Goal: Task Accomplishment & Management: Use online tool/utility

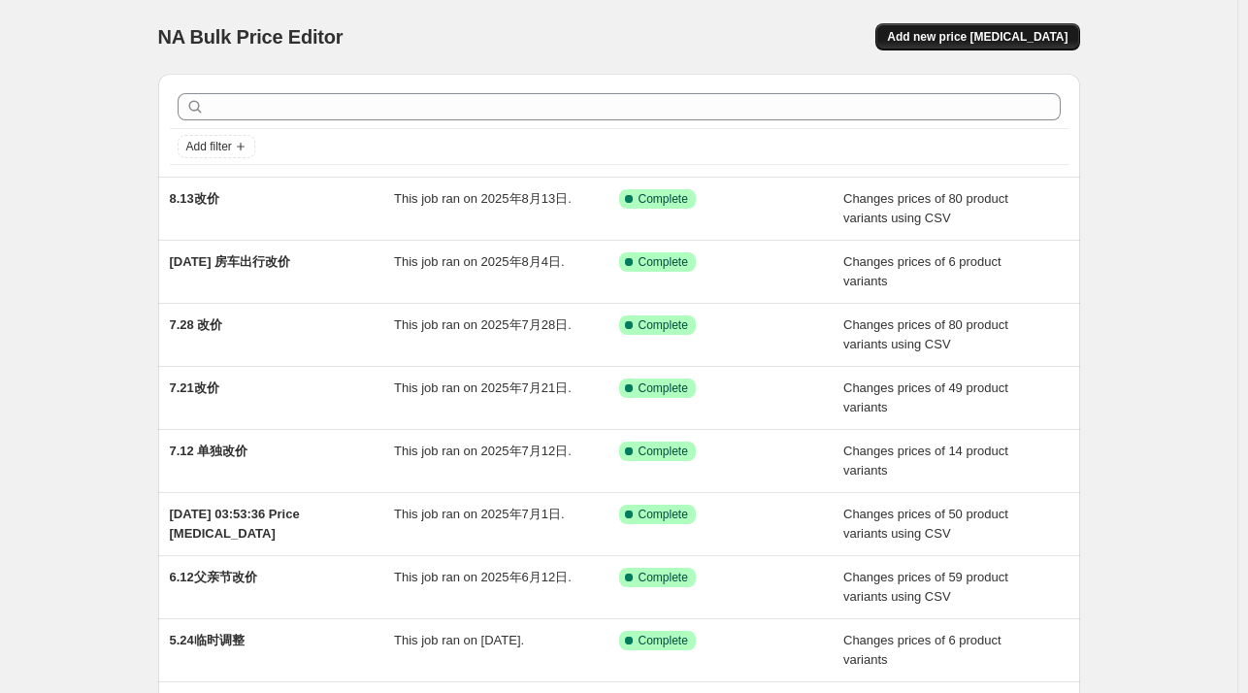
click at [1005, 41] on span "Add new price [MEDICAL_DATA]" at bounding box center [977, 37] width 180 height 16
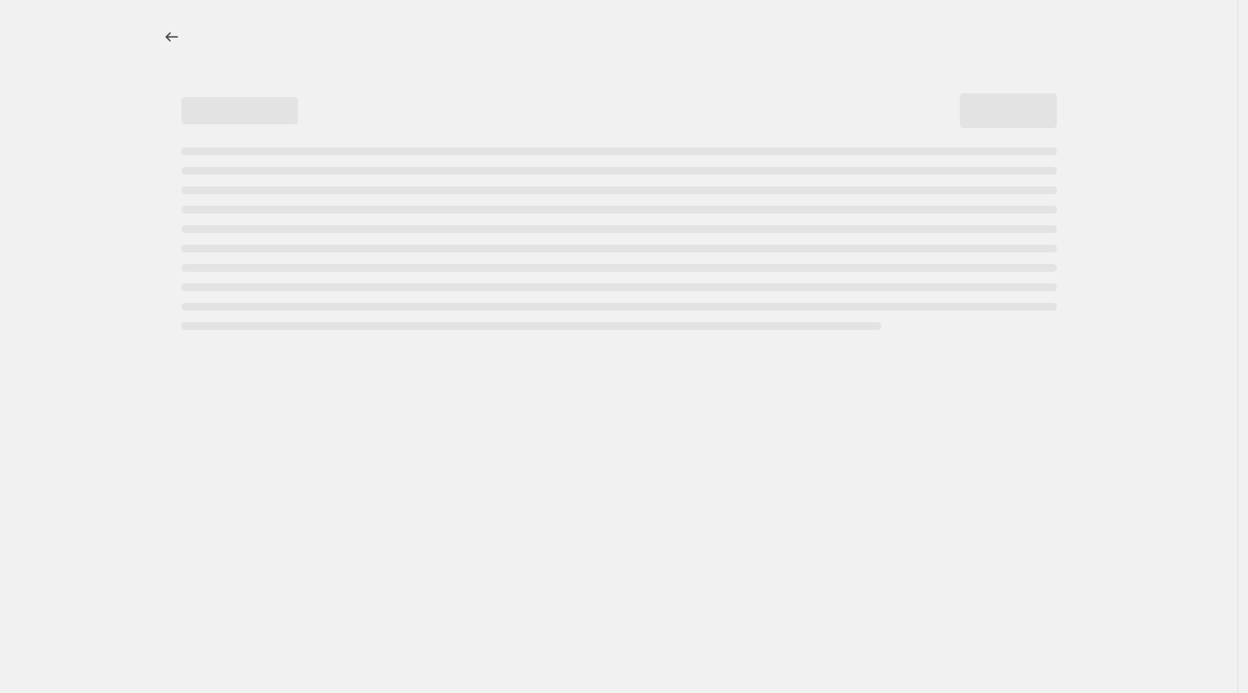
select select "percentage"
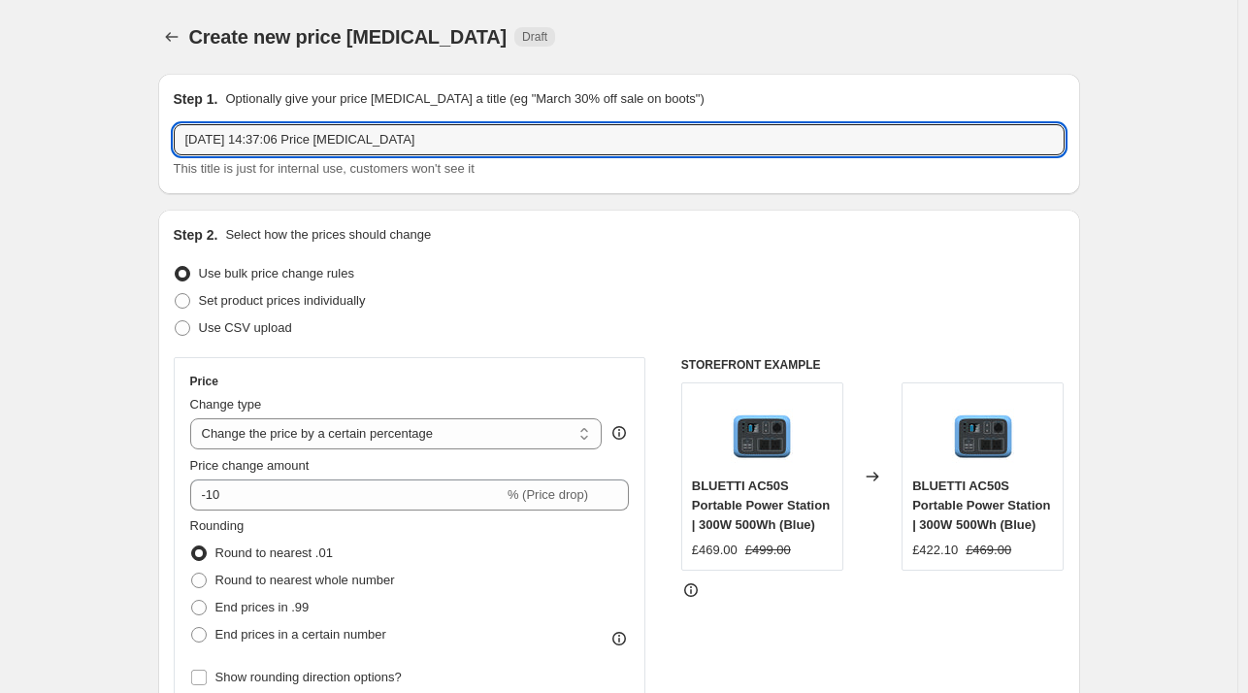
drag, startPoint x: 482, startPoint y: 132, endPoint x: 74, endPoint y: 133, distance: 408.5
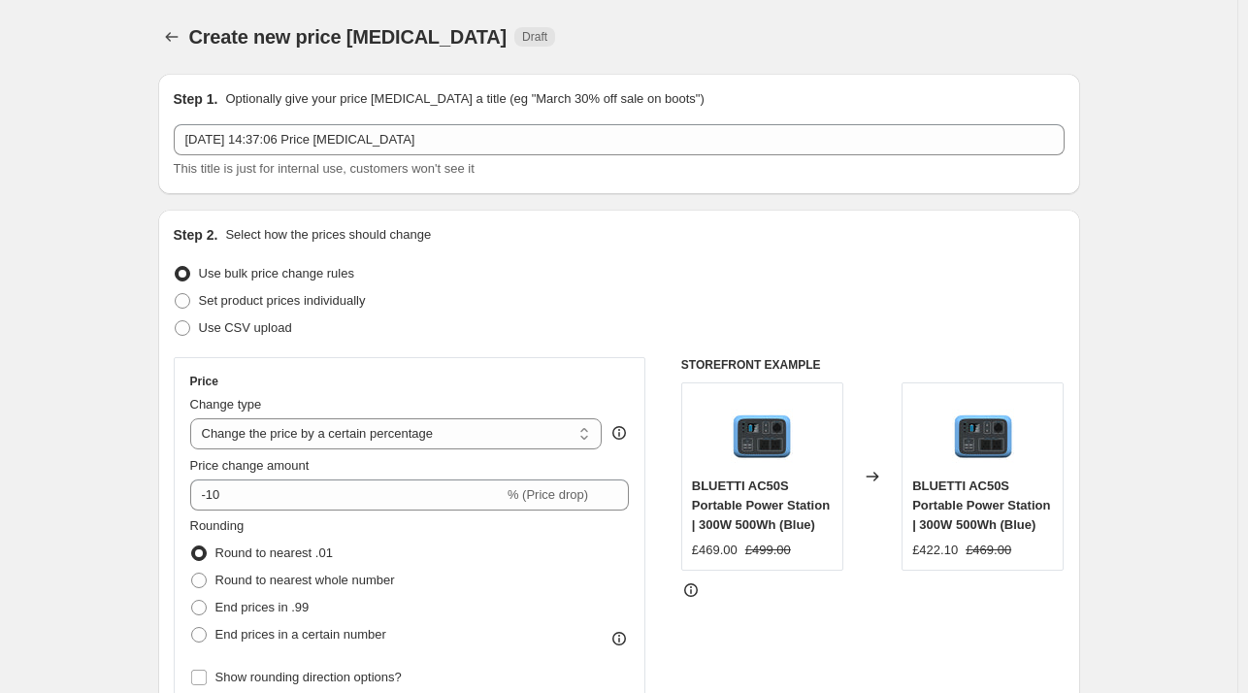
click at [175, 34] on icon "Price change jobs" at bounding box center [171, 36] width 19 height 19
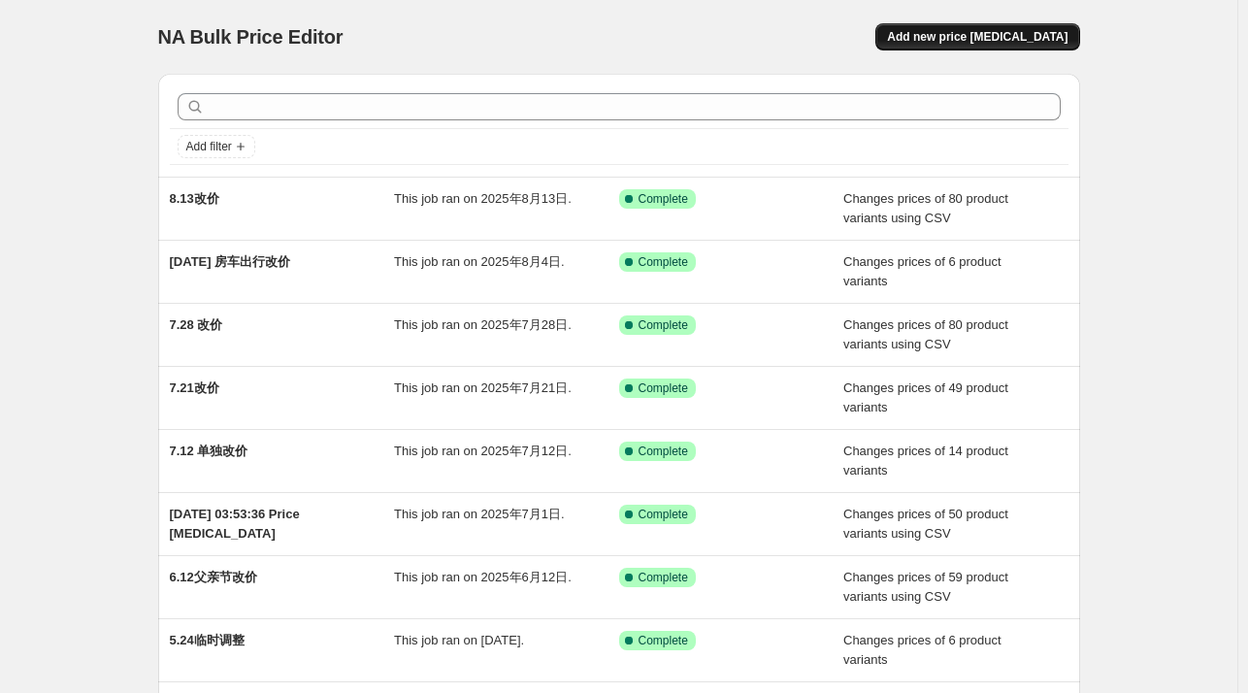
click at [1027, 36] on span "Add new price change job" at bounding box center [977, 37] width 180 height 16
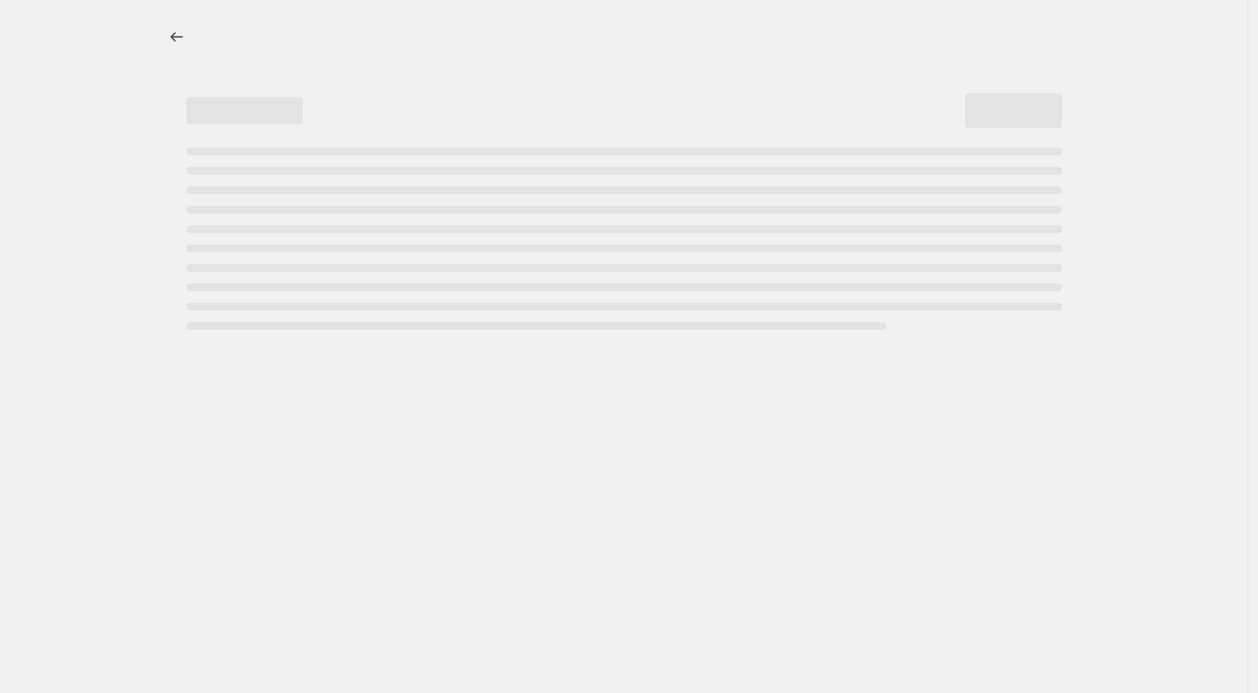
select select "percentage"
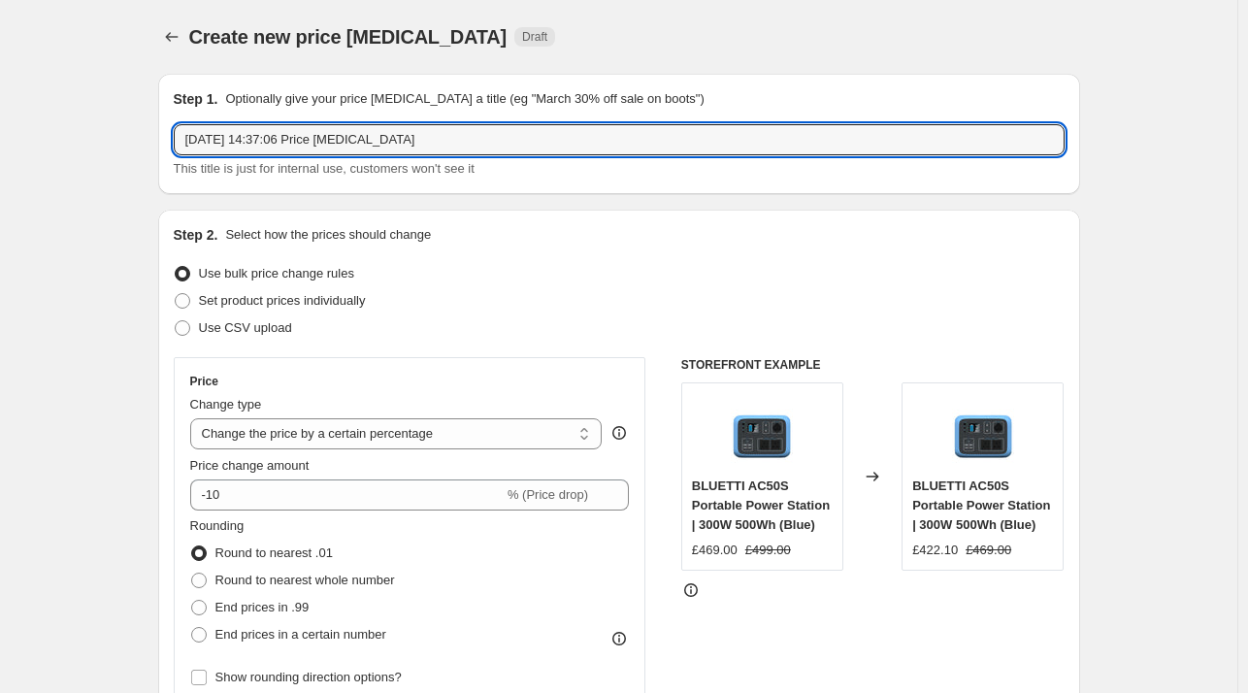
drag, startPoint x: 531, startPoint y: 137, endPoint x: -231, endPoint y: 134, distance: 761.8
click at [0, 134] on html "Home Settings Plans Skip to content Create new price change job. This page is r…" at bounding box center [624, 346] width 1248 height 693
type input "8.28改价"
click at [268, 331] on span "Use CSV upload" at bounding box center [245, 327] width 93 height 15
click at [176, 321] on input "Use CSV upload" at bounding box center [175, 320] width 1 height 1
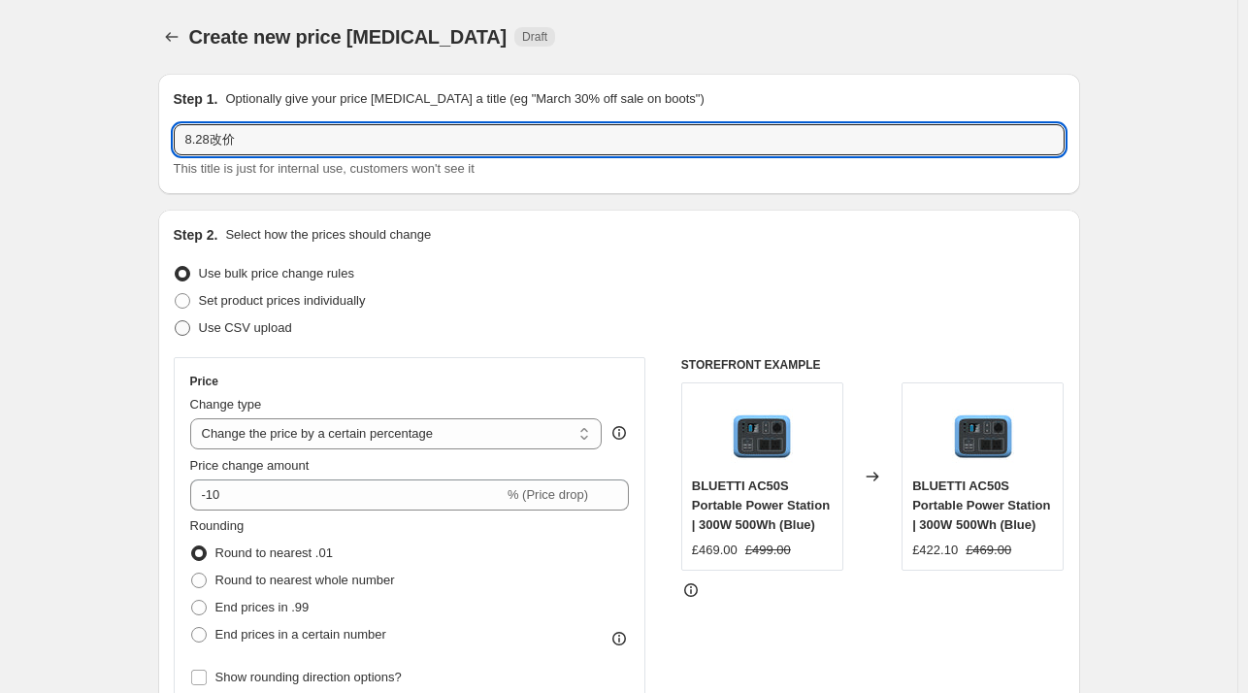
radio input "true"
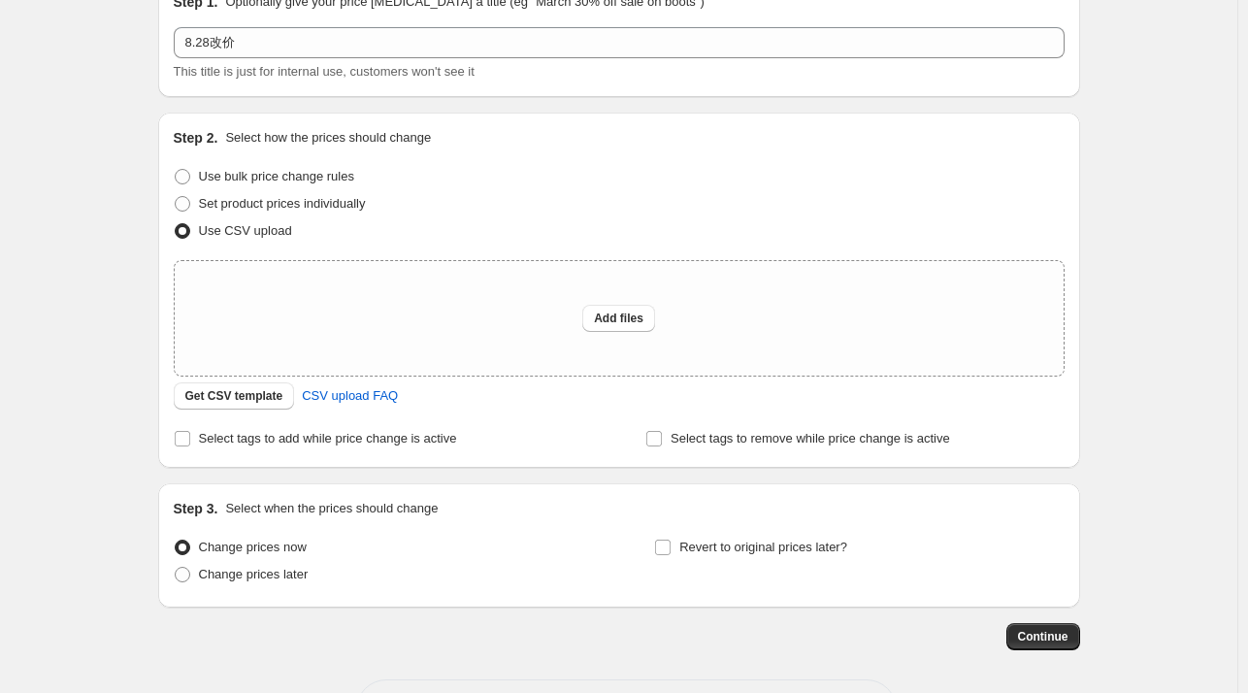
scroll to position [173, 0]
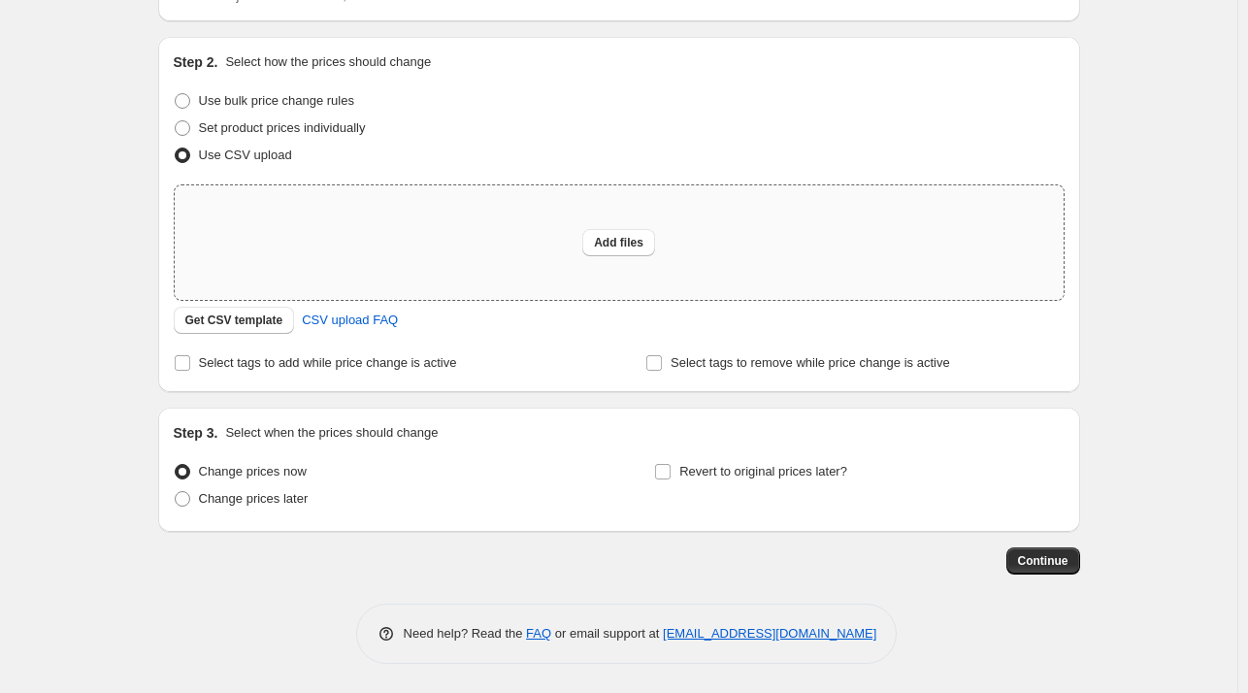
click at [488, 251] on div "Add files" at bounding box center [619, 242] width 889 height 115
type input "C:\fakepath\csv_template_user_11155.csv-0828csv.csv"
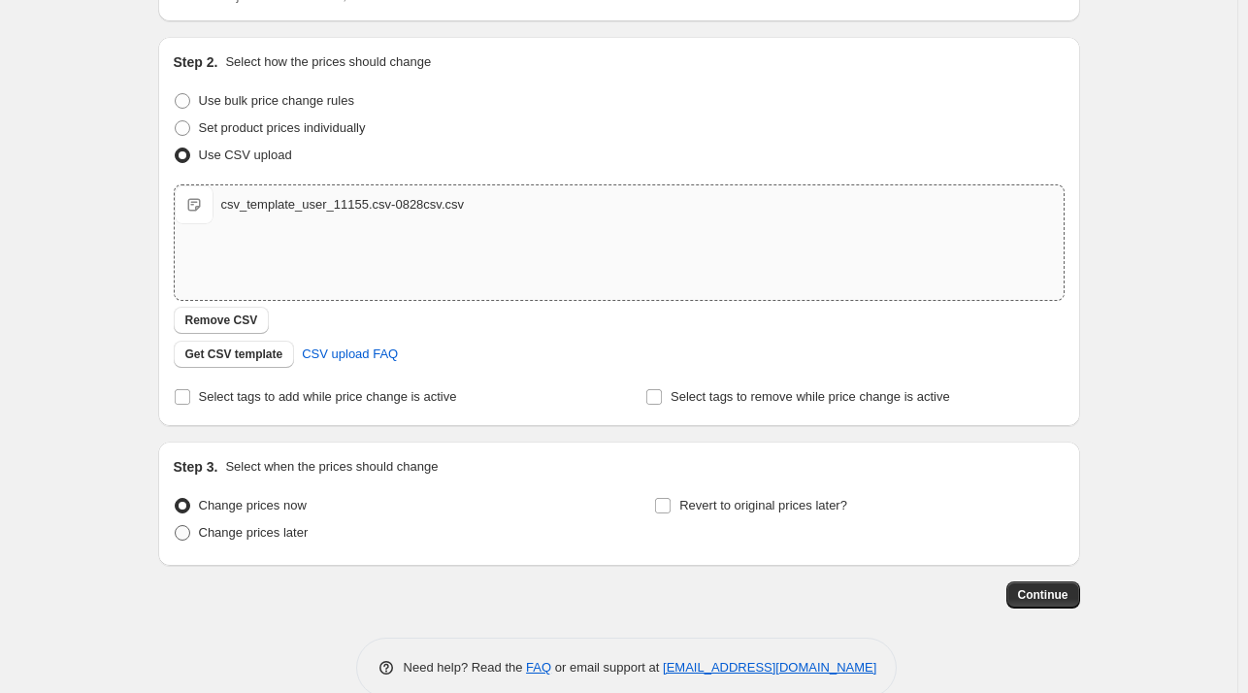
click at [261, 525] on span "Change prices later" at bounding box center [254, 532] width 110 height 15
click at [176, 525] on input "Change prices later" at bounding box center [175, 525] width 1 height 1
radio input "true"
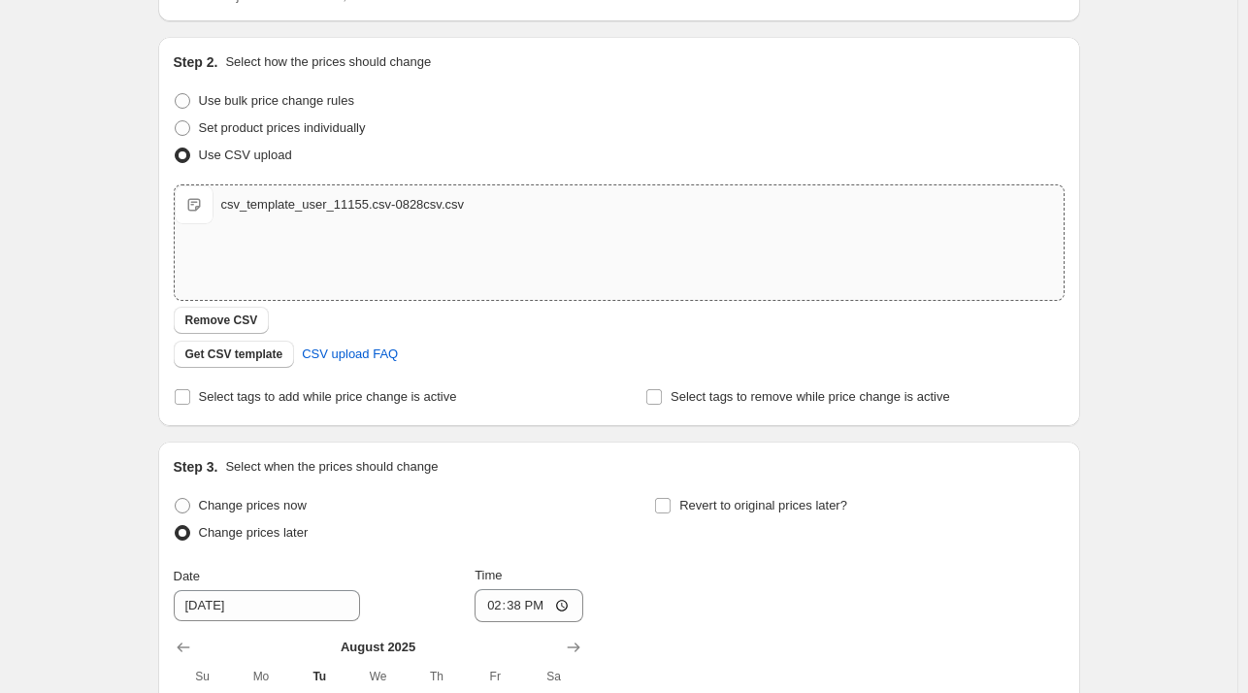
scroll to position [464, 0]
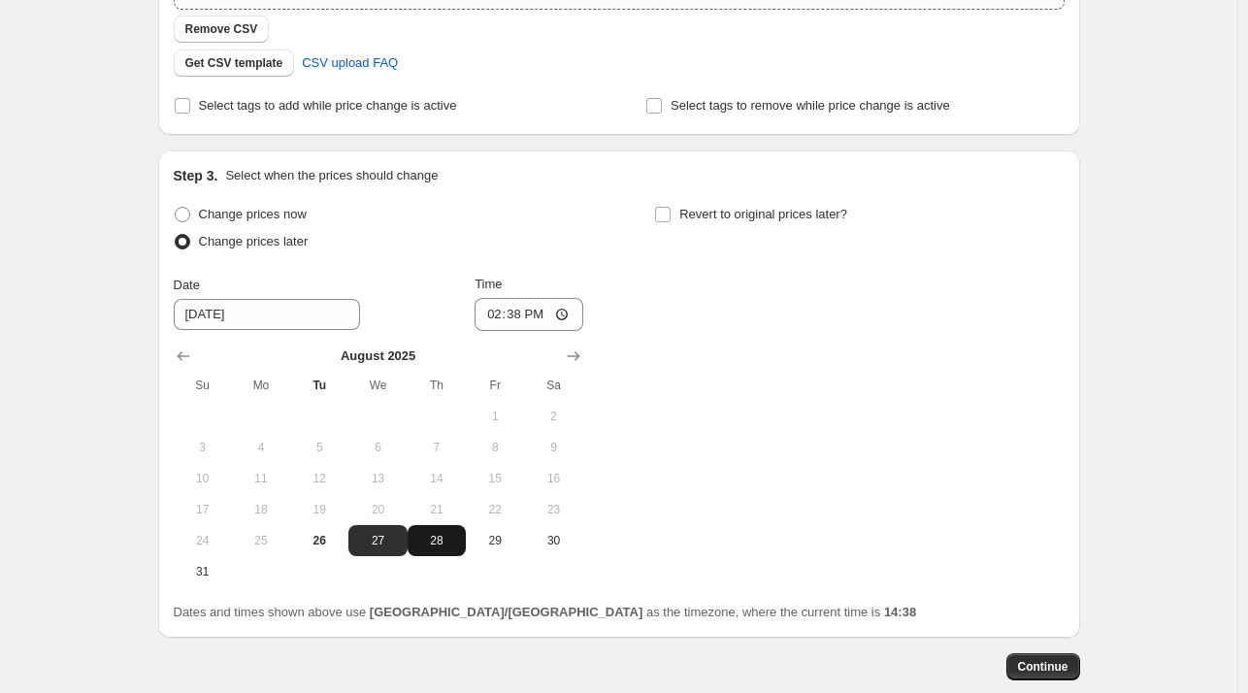
click at [444, 546] on span "28" at bounding box center [436, 541] width 43 height 16
type input "8/28/2025"
click at [543, 311] on input "14:38" at bounding box center [529, 314] width 109 height 33
click at [520, 313] on input "14:38" at bounding box center [529, 314] width 109 height 33
type input "10:00"
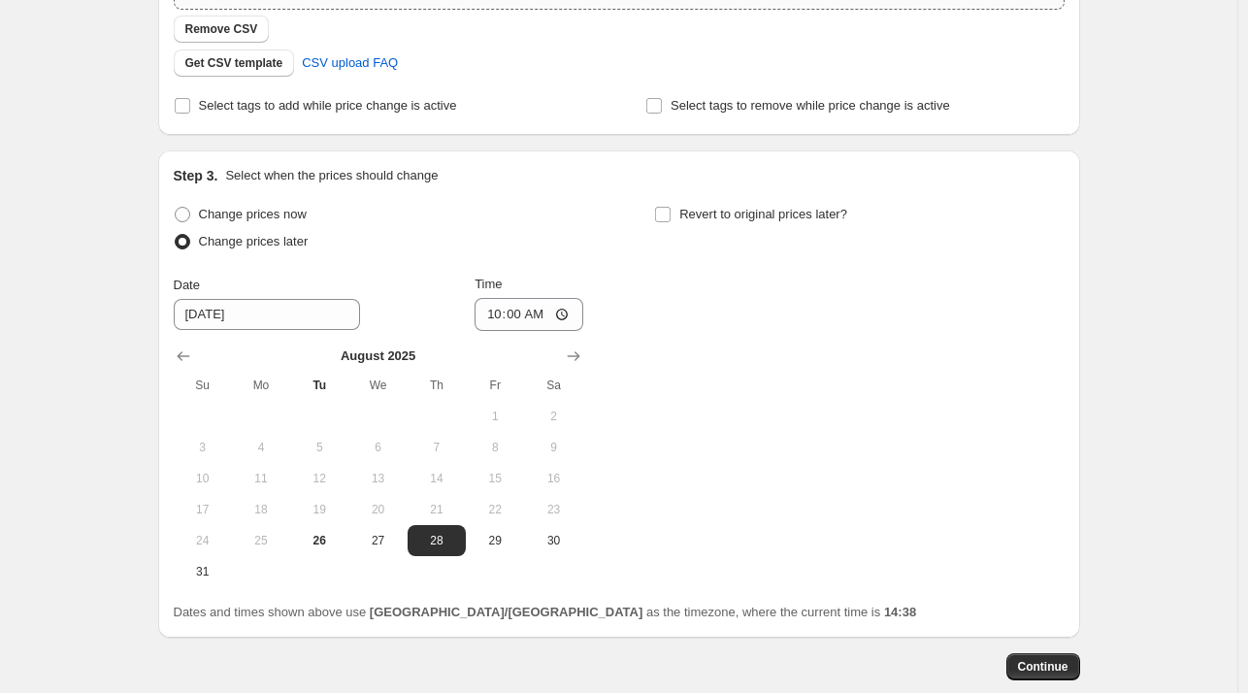
click at [682, 342] on div "Change prices now Change prices later Date 8/28/2025 Time 10:00 August 2025 Su …" at bounding box center [619, 394] width 891 height 386
click at [578, 314] on input "10:00" at bounding box center [529, 314] width 109 height 33
click at [666, 323] on div "Change prices now Change prices later Date 8/28/2025 Time 10:00 August 2025 Su …" at bounding box center [619, 394] width 891 height 386
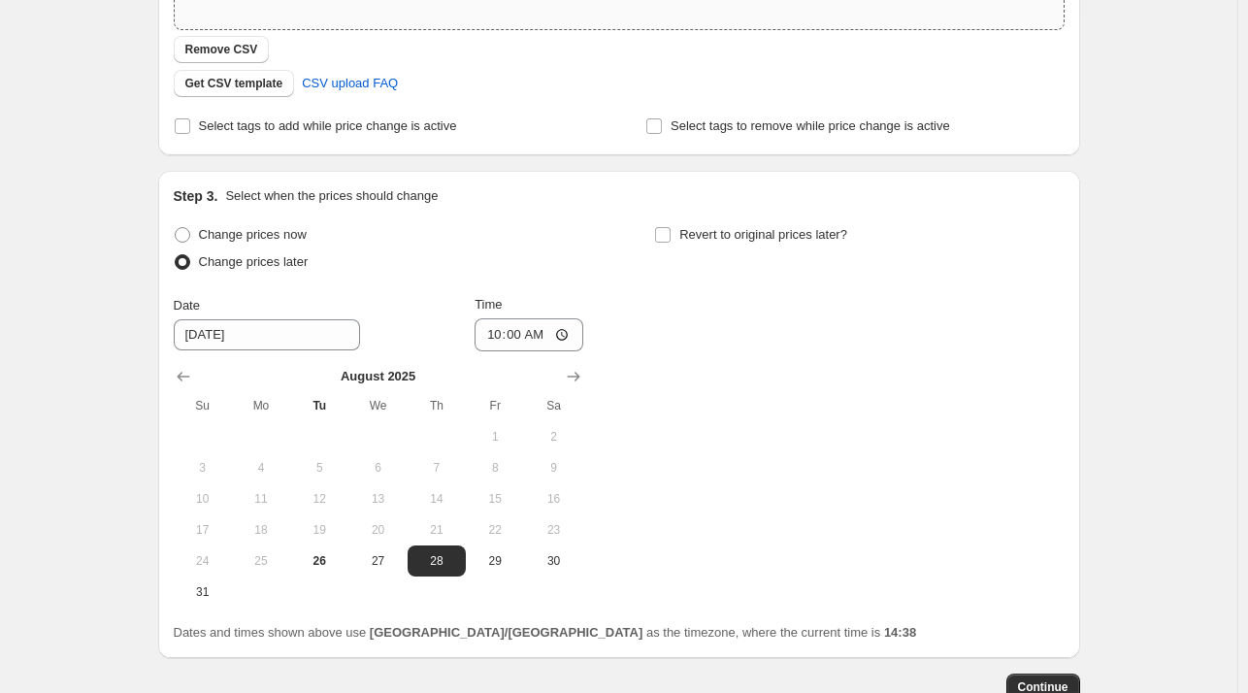
scroll to position [570, 0]
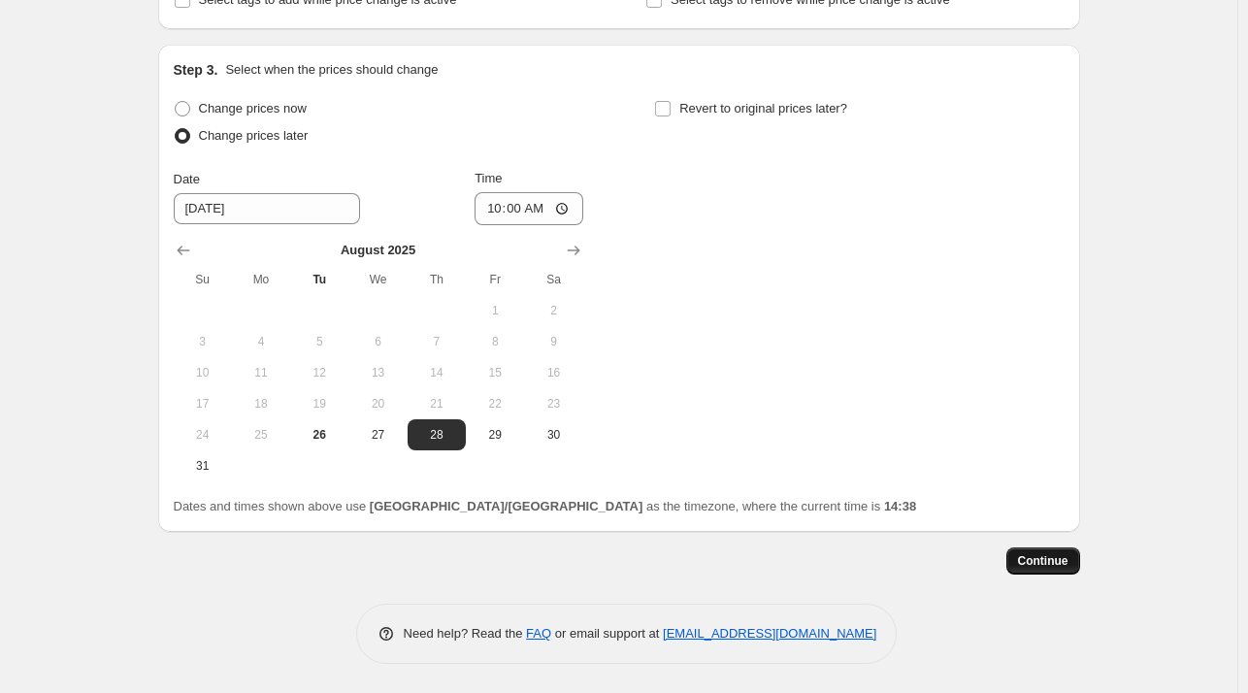
click at [1033, 555] on span "Continue" at bounding box center [1043, 561] width 50 height 16
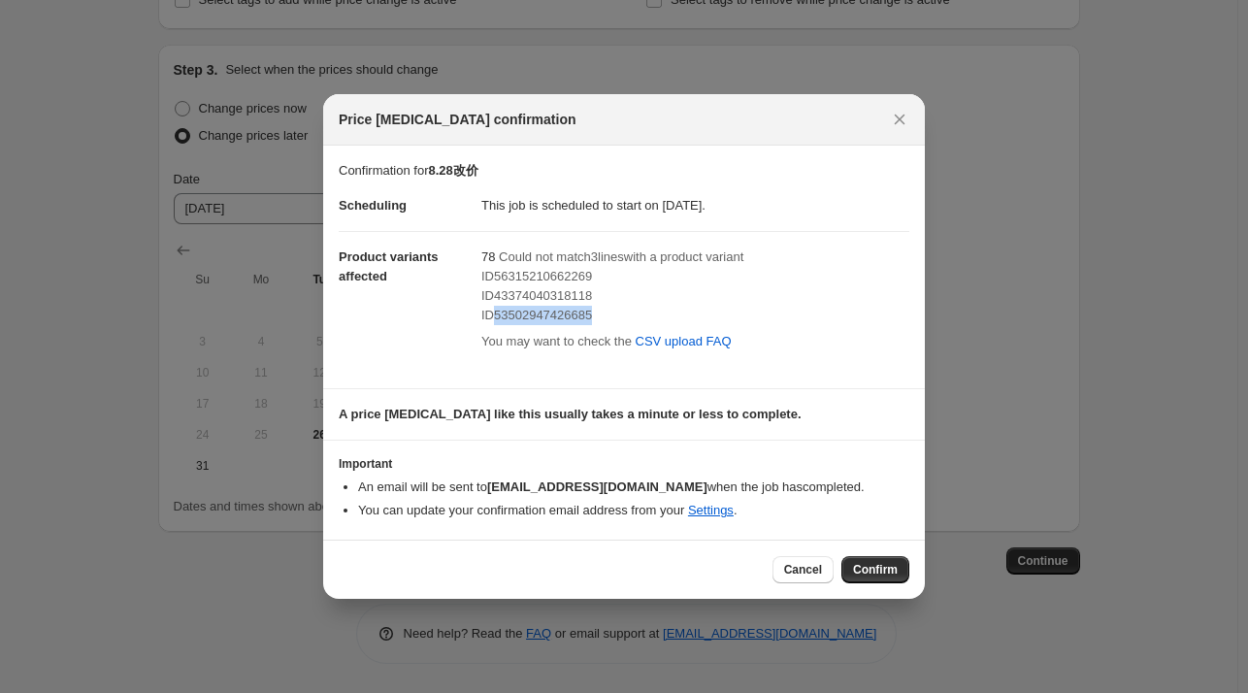
copy span "53502947426685"
drag, startPoint x: 602, startPoint y: 315, endPoint x: 495, endPoint y: 318, distance: 106.8
click at [495, 318] on span "ID53502947426685" at bounding box center [536, 315] width 111 height 15
copy span "53502947426685"
drag, startPoint x: 897, startPoint y: 118, endPoint x: 912, endPoint y: 127, distance: 17.8
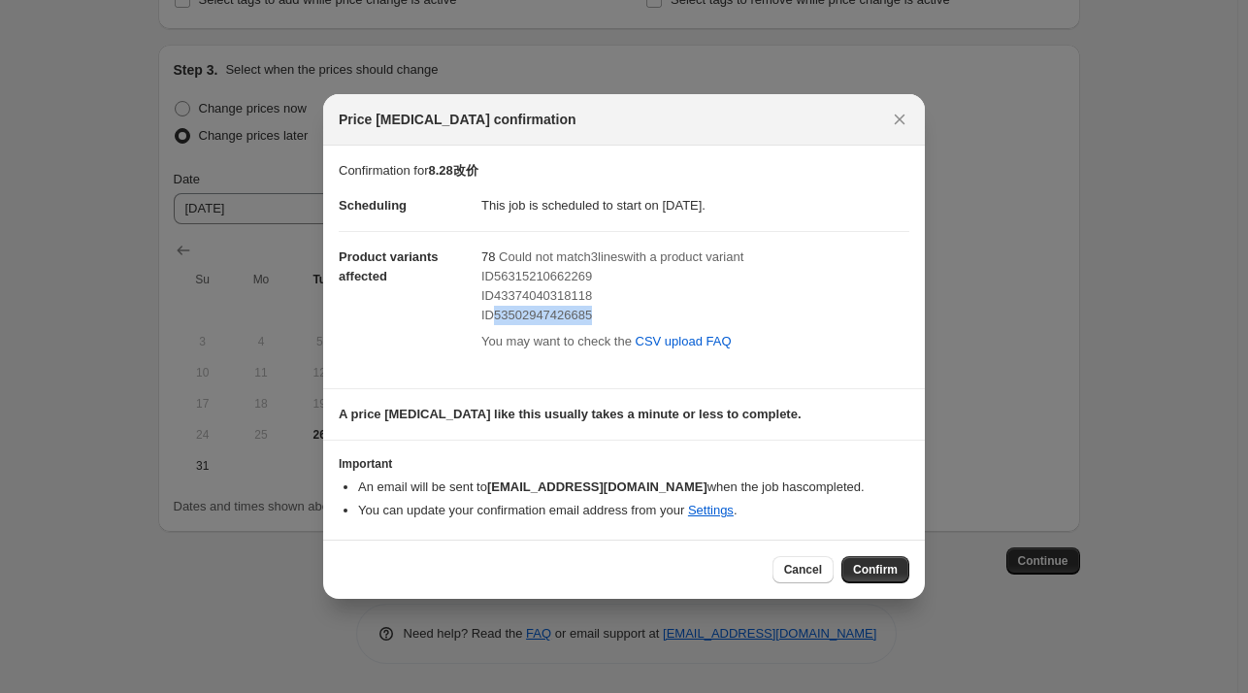
click at [900, 121] on icon "Close" at bounding box center [899, 119] width 19 height 19
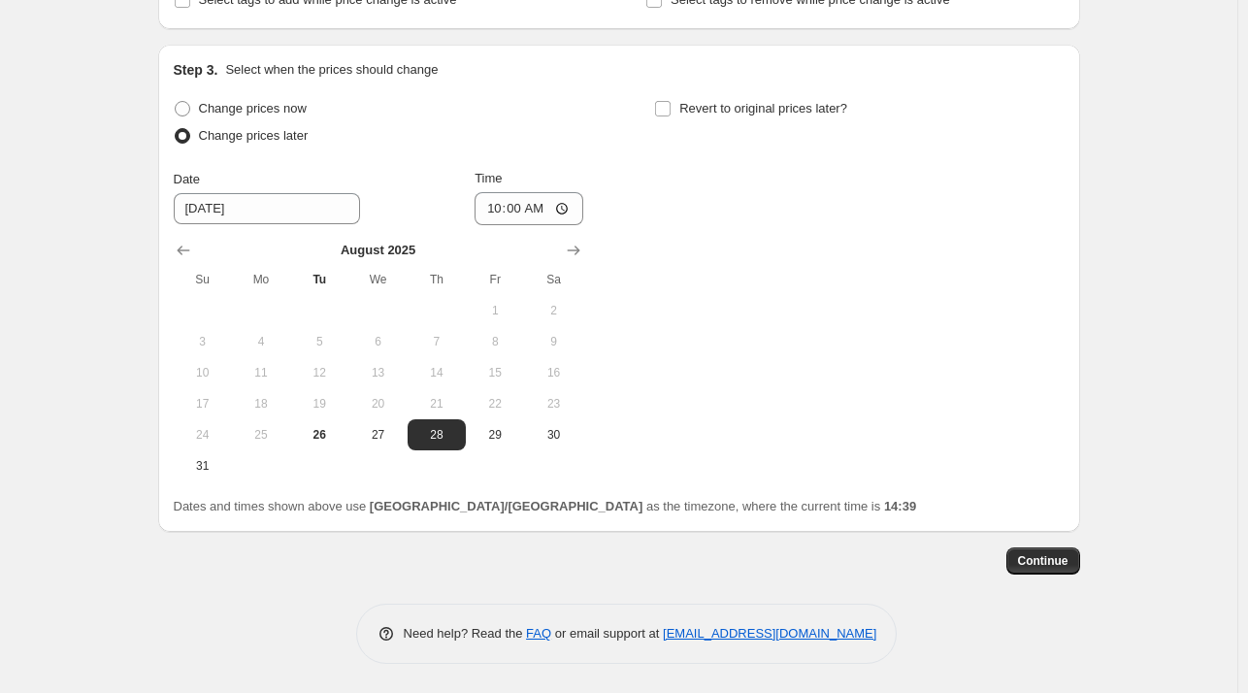
drag, startPoint x: 1120, startPoint y: 310, endPoint x: 1138, endPoint y: 288, distance: 28.2
click at [1142, 303] on div "Create new price change job. This page is ready Create new price change job Dra…" at bounding box center [618, 61] width 1237 height 1262
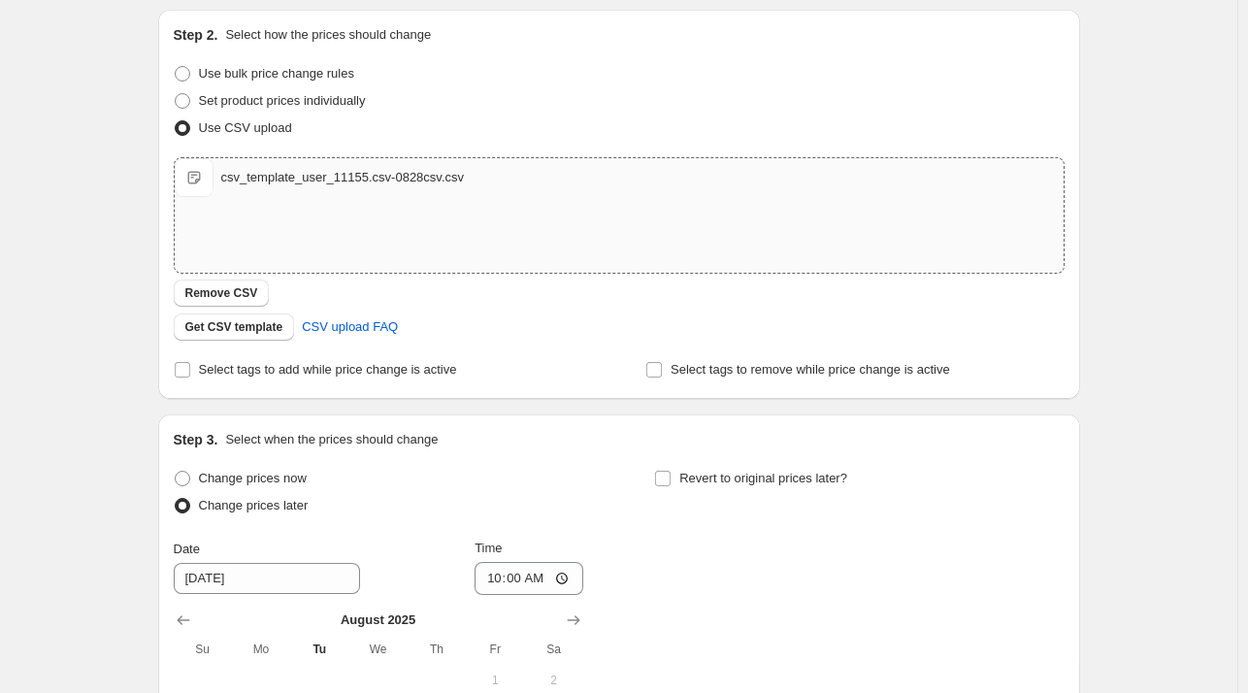
scroll to position [181, 0]
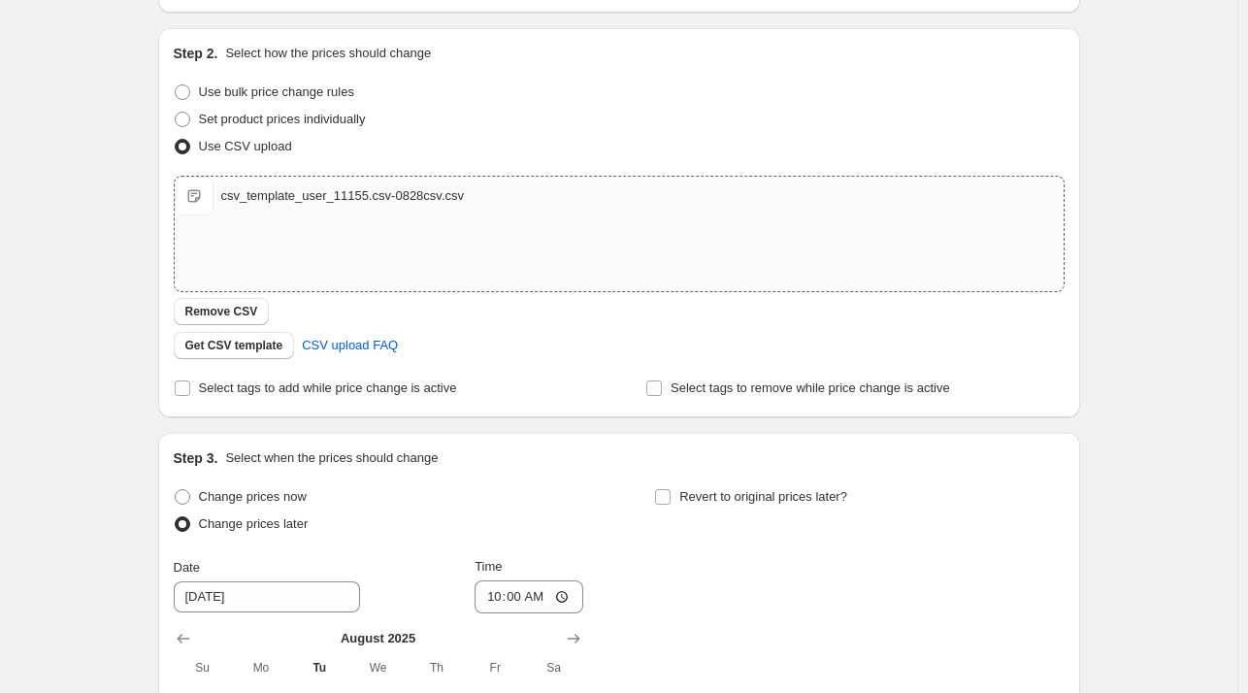
click at [442, 186] on div "csv_template_user_11155.csv-0828csv.csv" at bounding box center [343, 195] width 244 height 19
type input "C:\fakepath\csv_template_user_11155.csv-0813csv.csv"
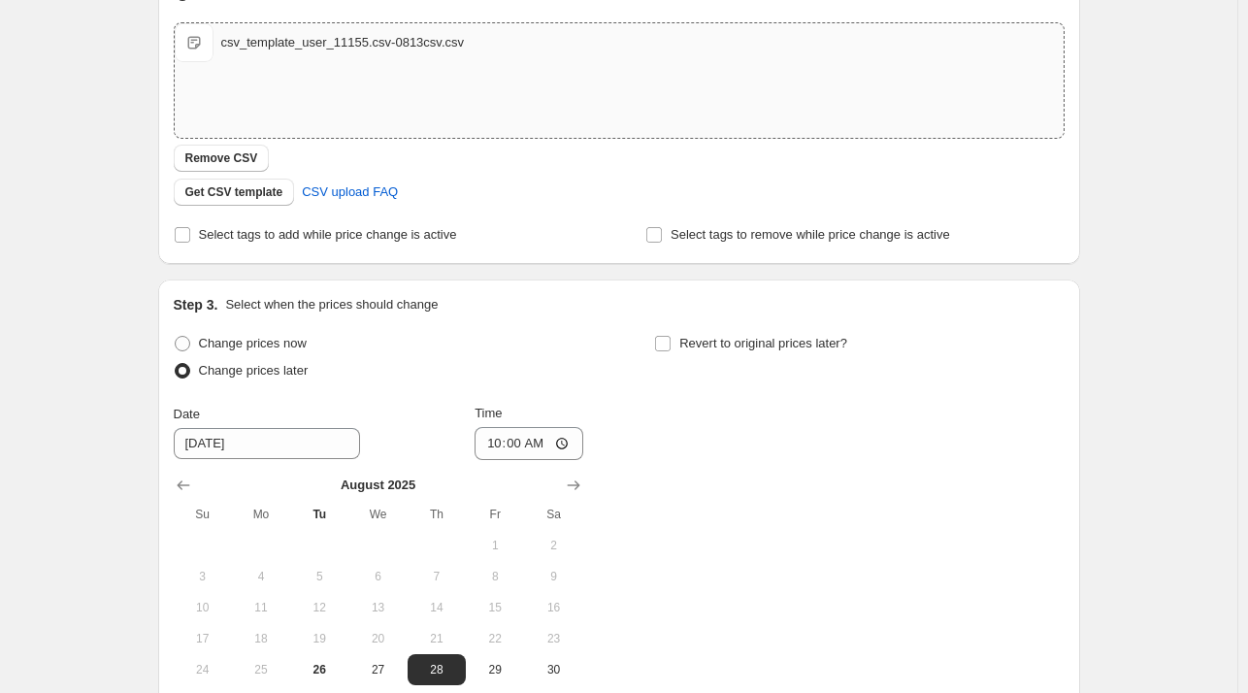
scroll to position [570, 0]
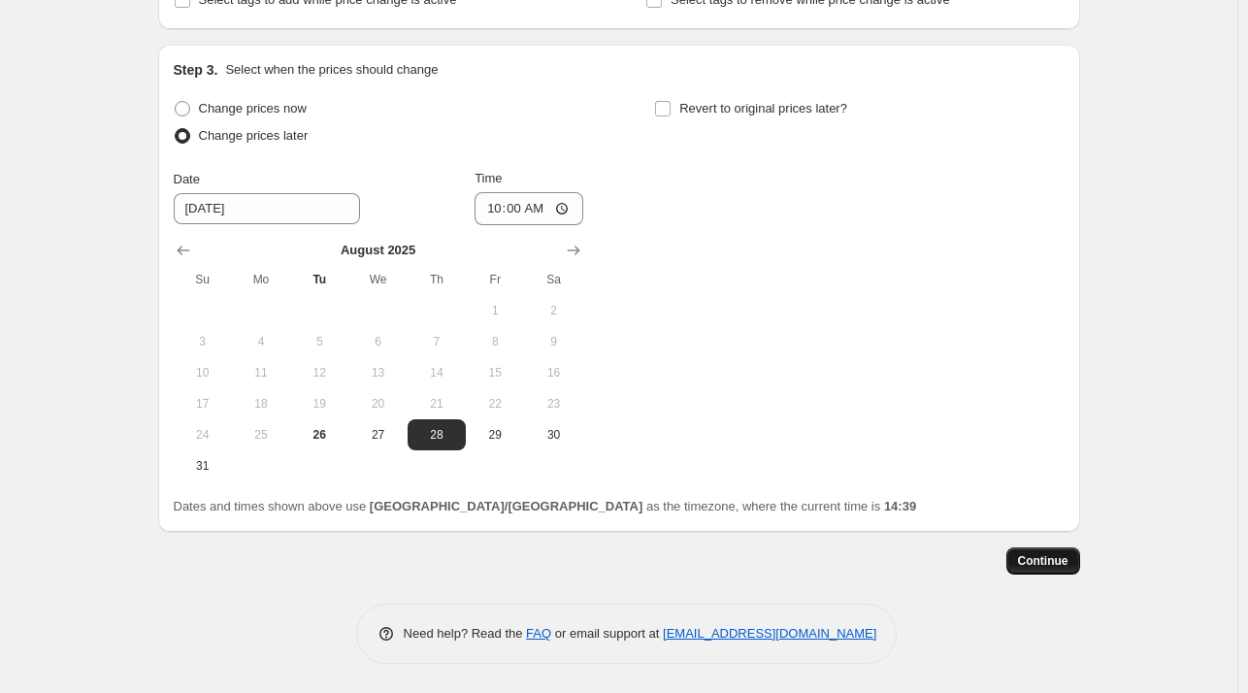
click at [1049, 556] on span "Continue" at bounding box center [1043, 561] width 50 height 16
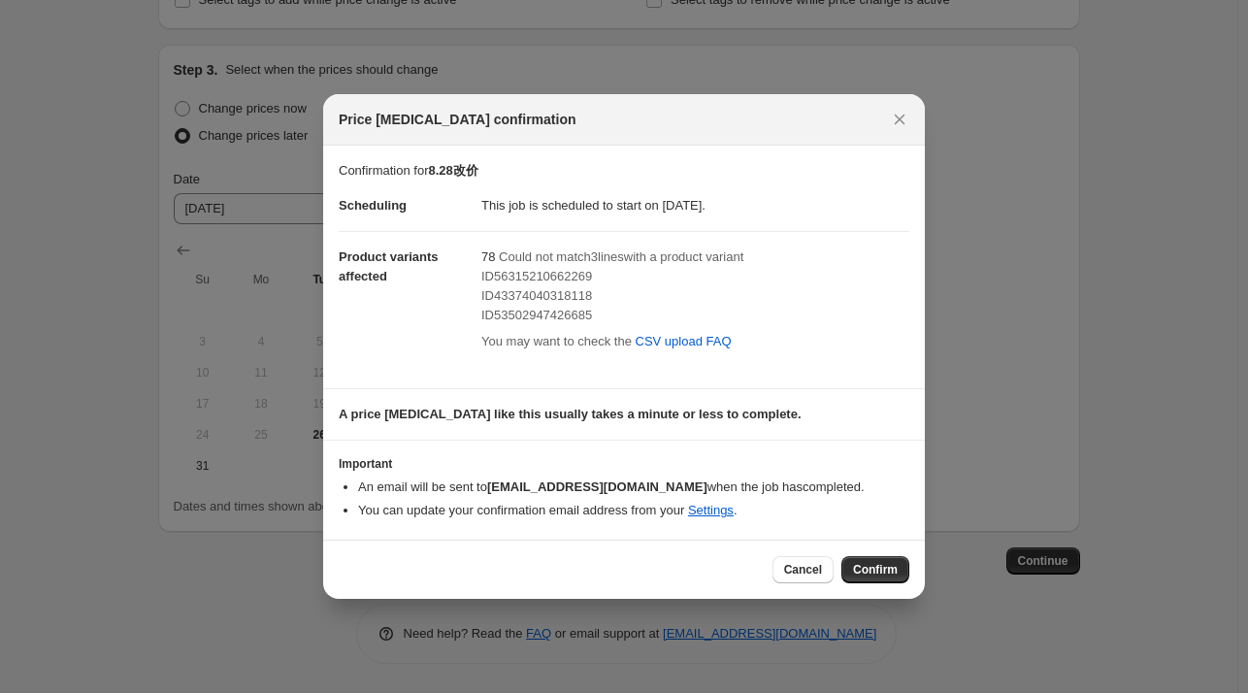
drag, startPoint x: 891, startPoint y: 117, endPoint x: 951, endPoint y: 165, distance: 76.7
click at [893, 116] on icon "Close" at bounding box center [899, 119] width 19 height 19
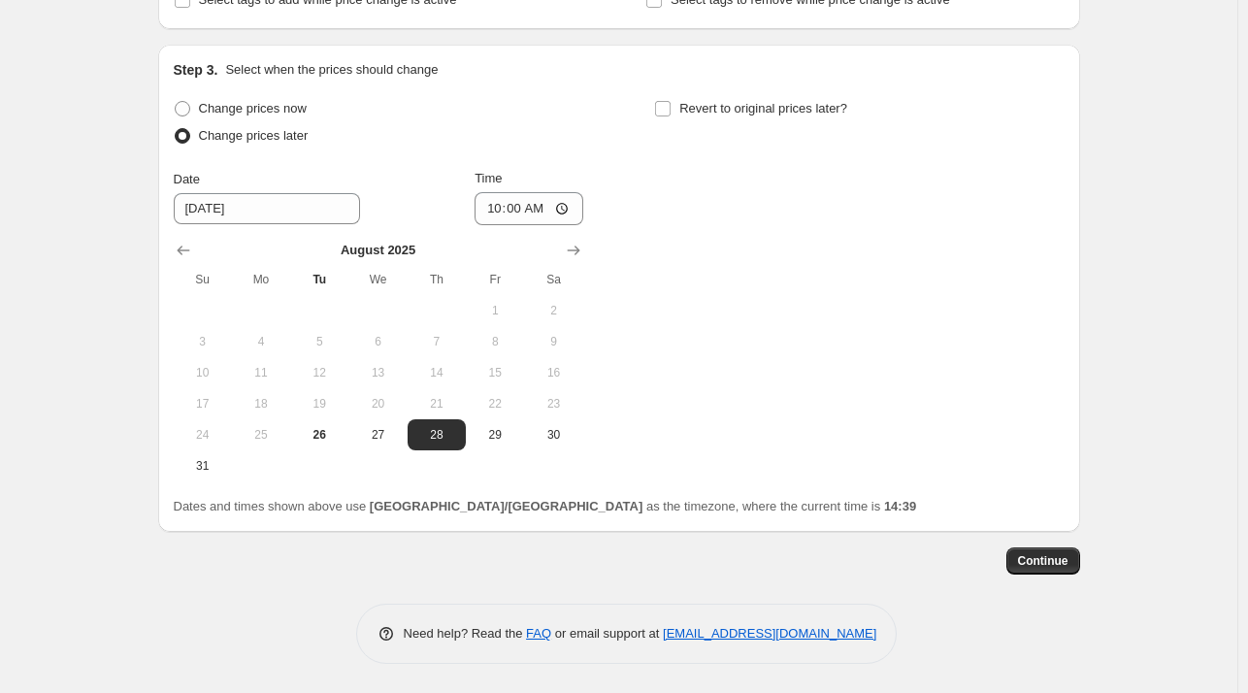
drag, startPoint x: 1110, startPoint y: 241, endPoint x: 1102, endPoint y: 249, distance: 11.7
click at [1115, 244] on div "Create new price change job. This page is ready Create new price change job Dra…" at bounding box center [618, 61] width 1237 height 1262
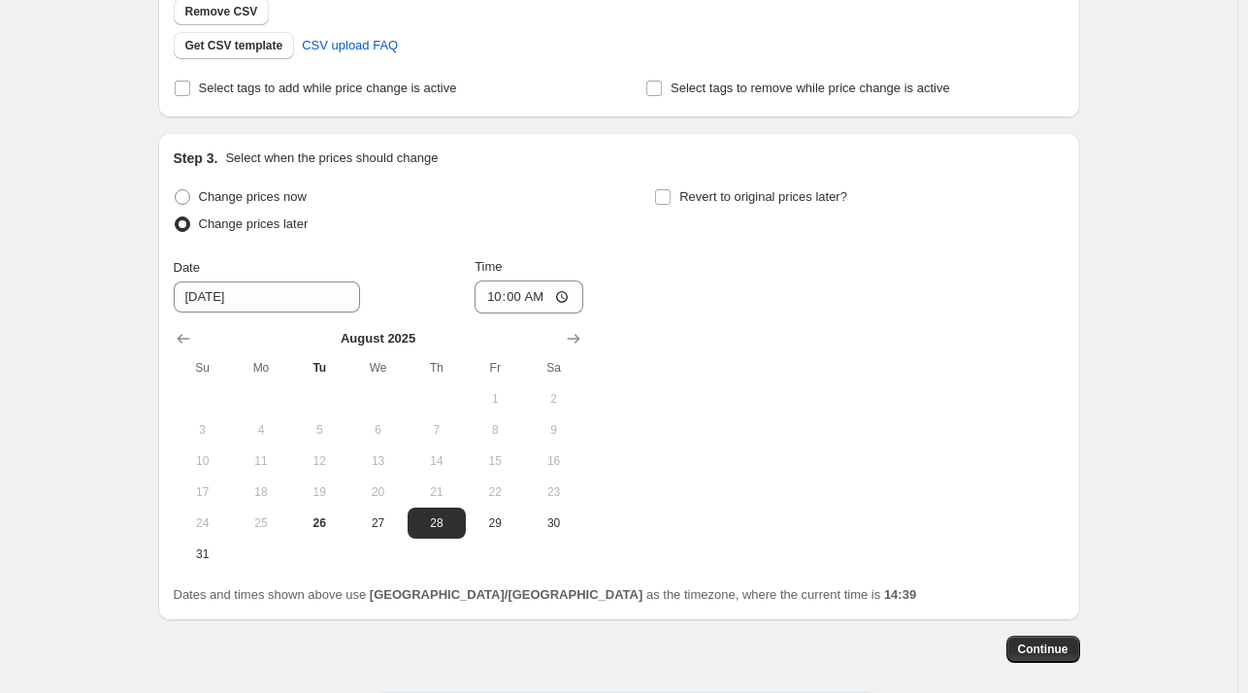
scroll to position [181, 0]
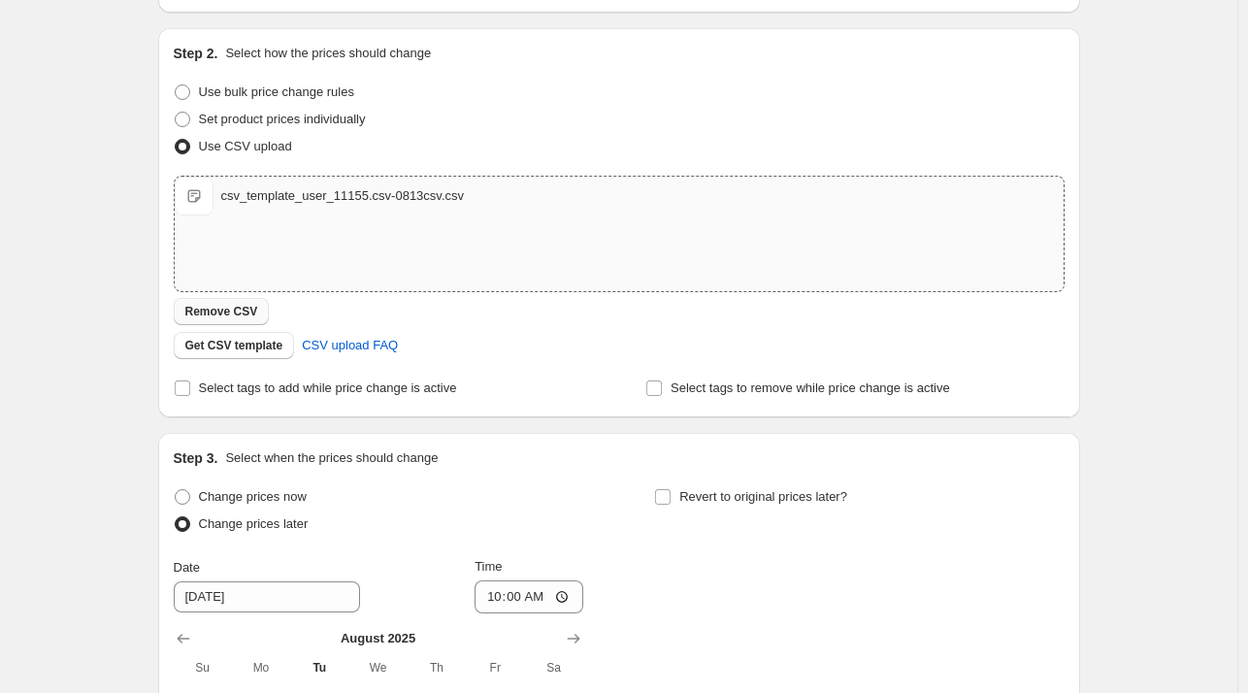
click at [231, 311] on span "Remove CSV" at bounding box center [221, 312] width 73 height 16
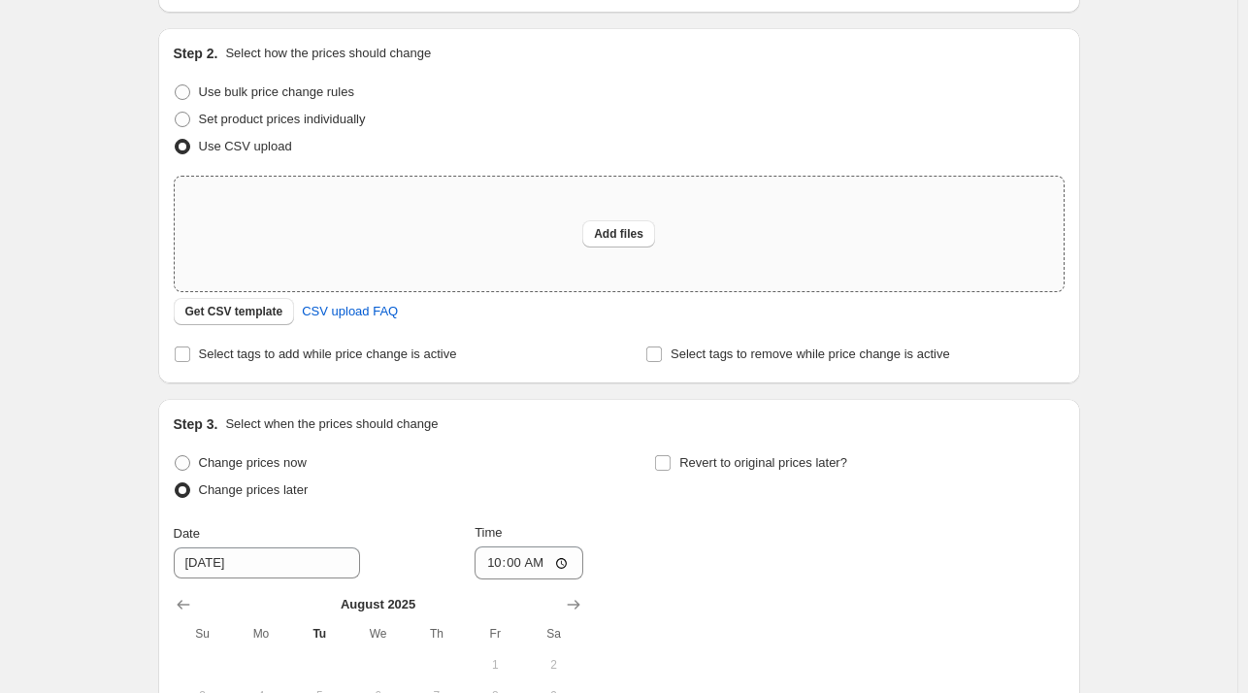
click at [404, 242] on div "Add files" at bounding box center [619, 234] width 889 height 115
type input "C:\fakepath\csv_template_user_11155.csv-0828csv.csv"
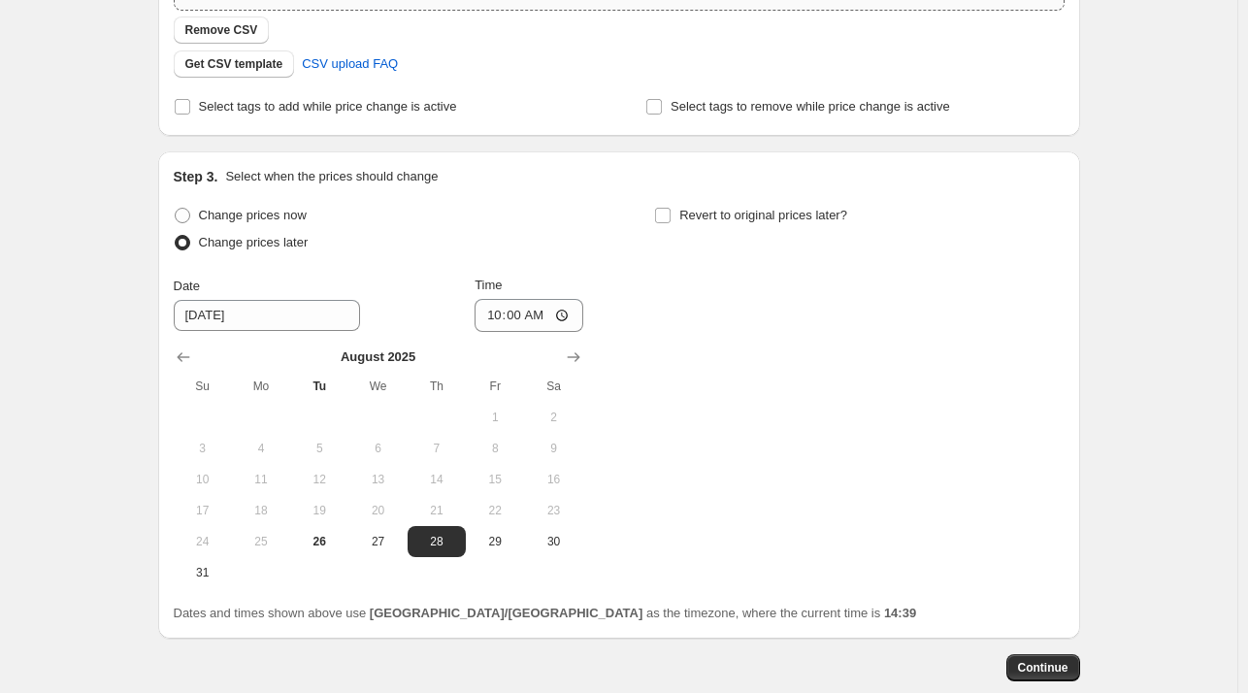
scroll to position [570, 0]
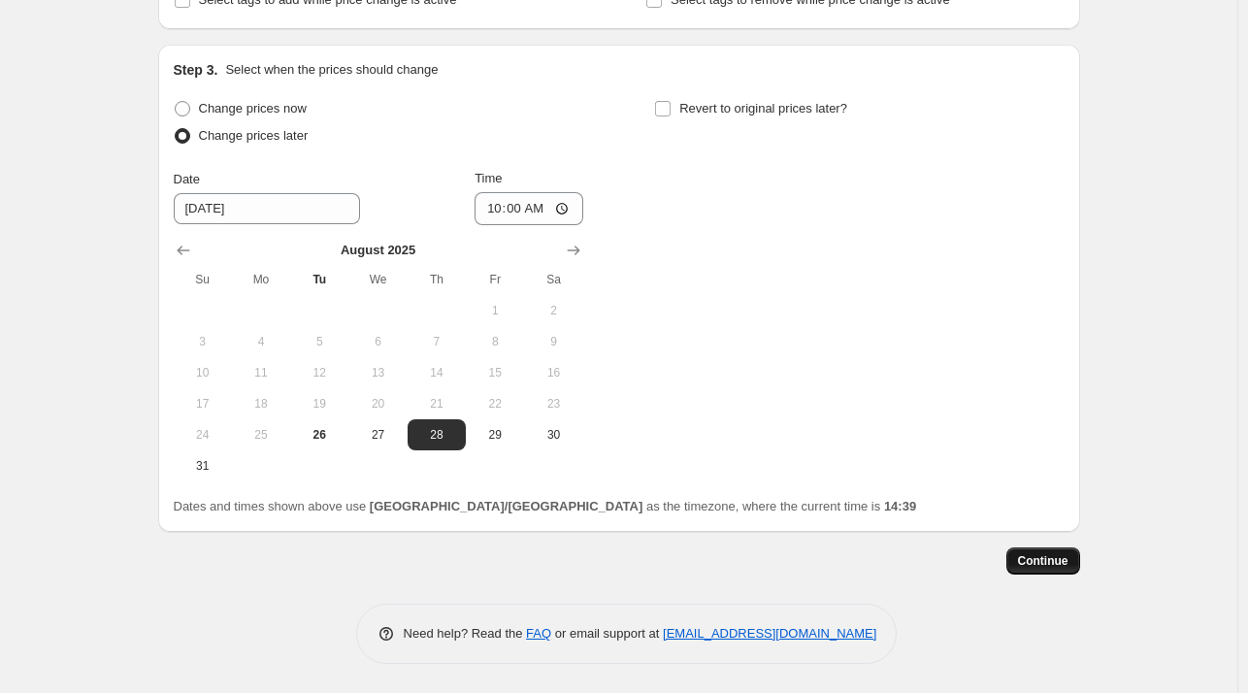
click at [1033, 558] on span "Continue" at bounding box center [1043, 561] width 50 height 16
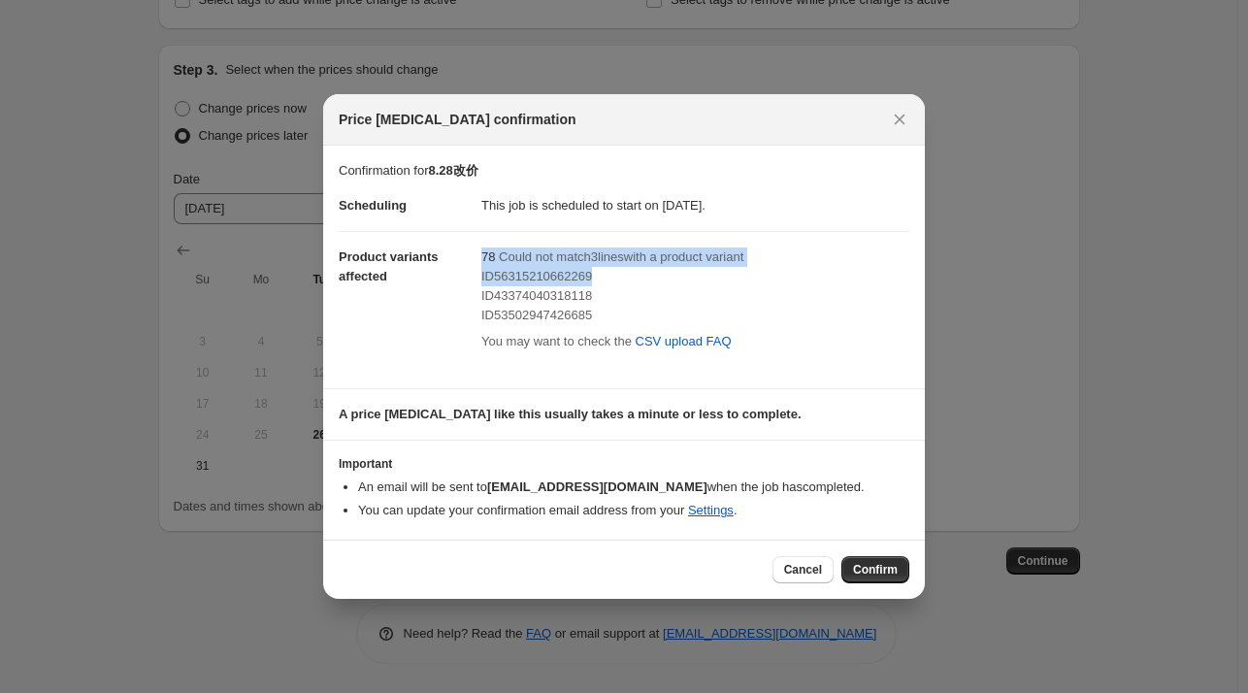
drag, startPoint x: 598, startPoint y: 277, endPoint x: 468, endPoint y: 277, distance: 130.0
click at [468, 277] on dl "Scheduling This job is scheduled to start on 2025年8月28日. Product variants affec…" at bounding box center [624, 275] width 571 height 191
copy dl "78 Could not match 3 line s with a product variant ID56315210662269"
click at [482, 273] on span "ID56315210662269" at bounding box center [536, 276] width 111 height 15
drag, startPoint x: 481, startPoint y: 277, endPoint x: 637, endPoint y: 277, distance: 155.3
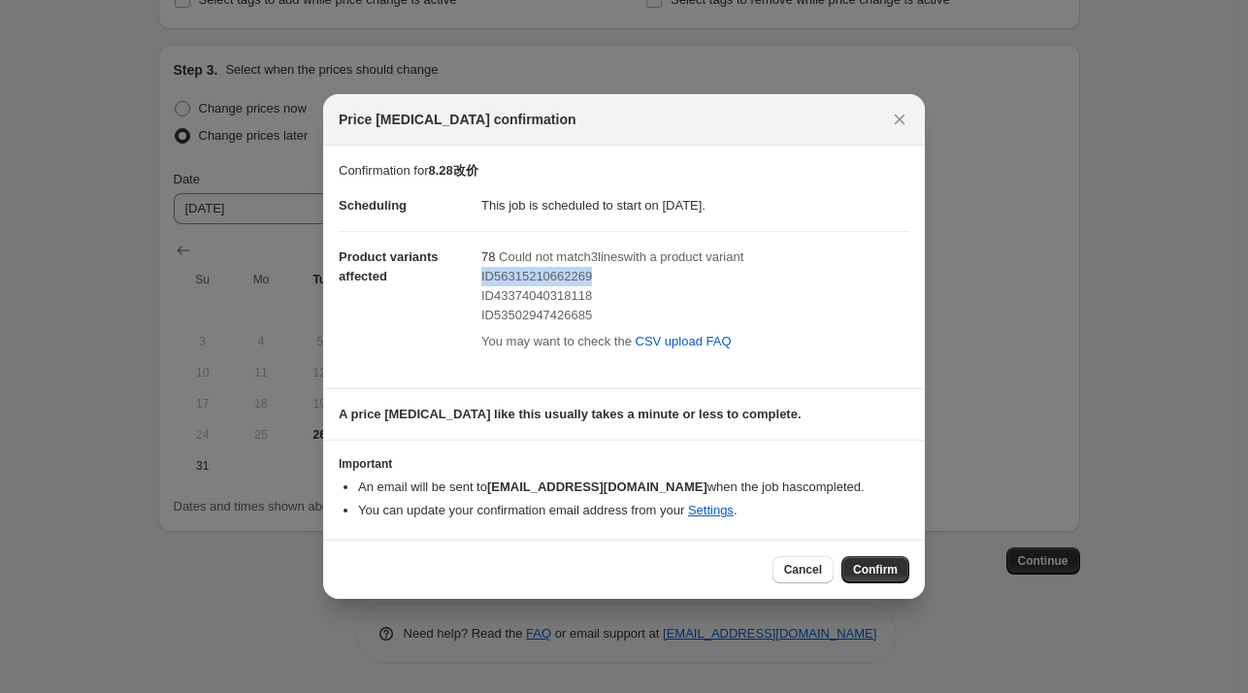
click at [637, 277] on div "ID56315210662269" at bounding box center [695, 276] width 428 height 19
copy span "ID56315210662269"
click at [804, 357] on dd "78 Could not match 3 line s with a product variant ID56315210662269 ID433740403…" at bounding box center [695, 301] width 428 height 141
drag, startPoint x: 609, startPoint y: 297, endPoint x: 494, endPoint y: 295, distance: 115.5
click at [494, 295] on div "ID43374040318118" at bounding box center [695, 295] width 428 height 19
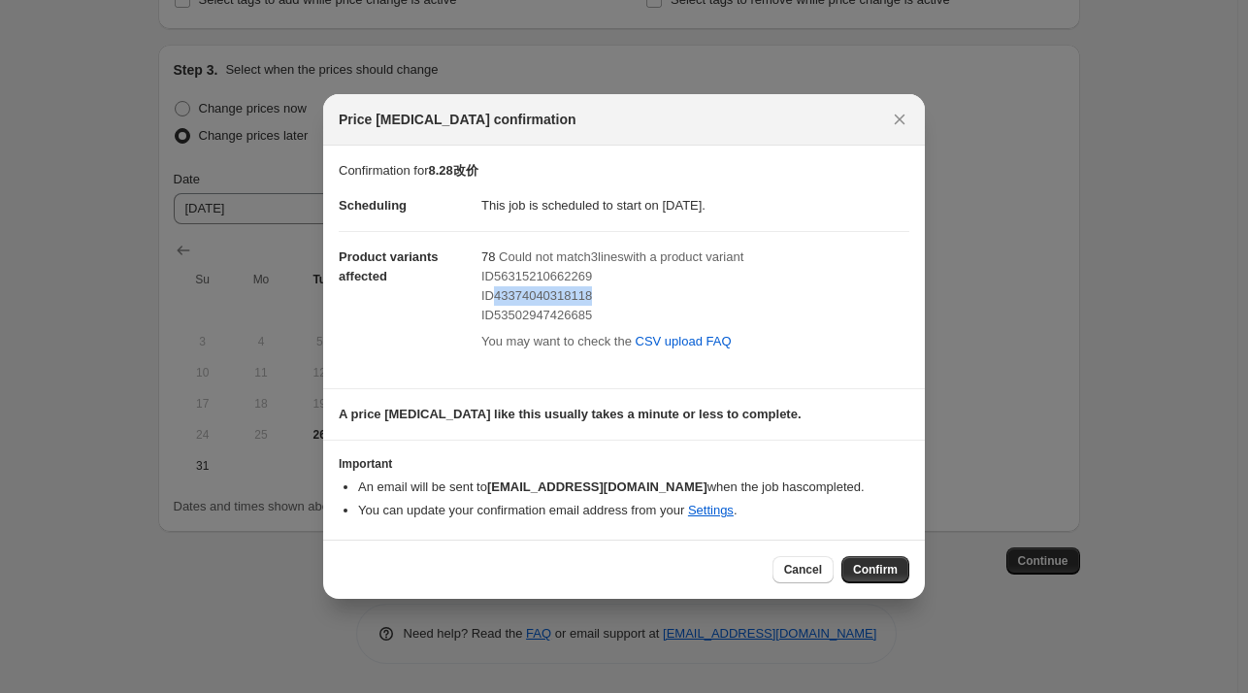
copy span "43374040318118"
drag, startPoint x: 606, startPoint y: 313, endPoint x: 493, endPoint y: 313, distance: 112.6
click at [493, 313] on div "ID53502947426685" at bounding box center [695, 315] width 428 height 19
copy span "53502947426685"
click at [791, 571] on span "Cancel" at bounding box center [803, 570] width 38 height 16
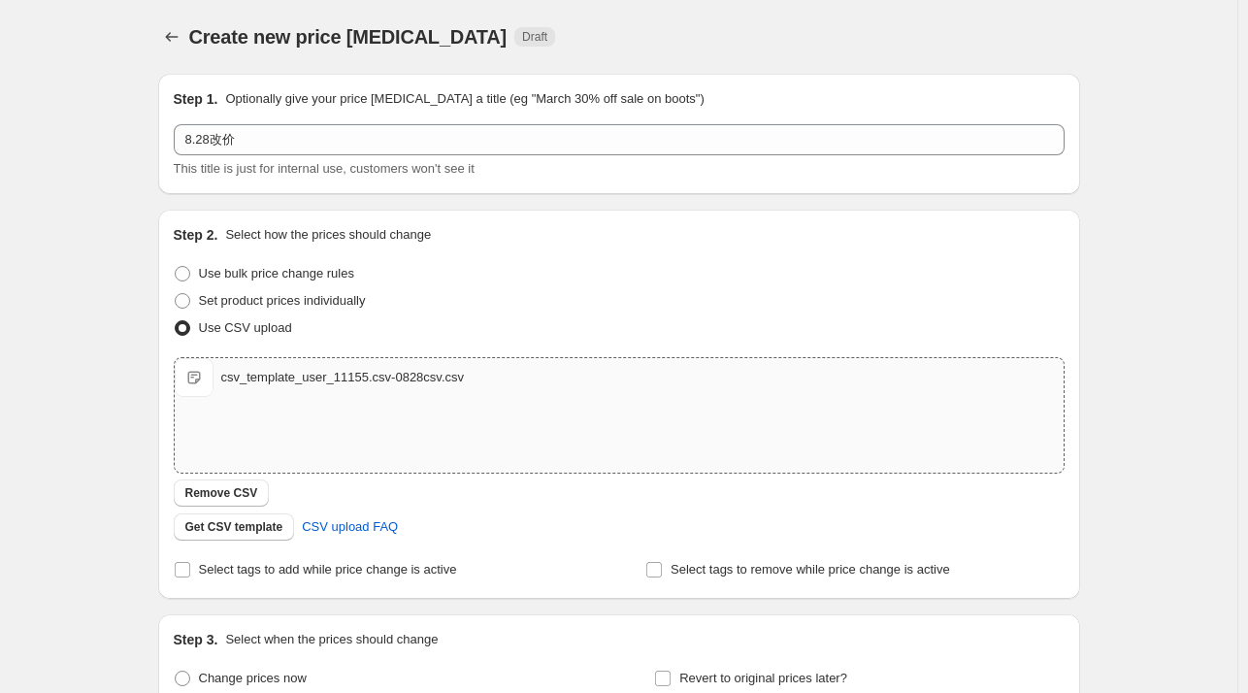
click at [571, 376] on div "csv_template_user_11155.csv-0828csv.csv csv_template_user_11155.csv-0828csv.csv" at bounding box center [619, 377] width 889 height 39
type input "C:\fakepath\csv_template_user_11155.csv-0828csv.csv"
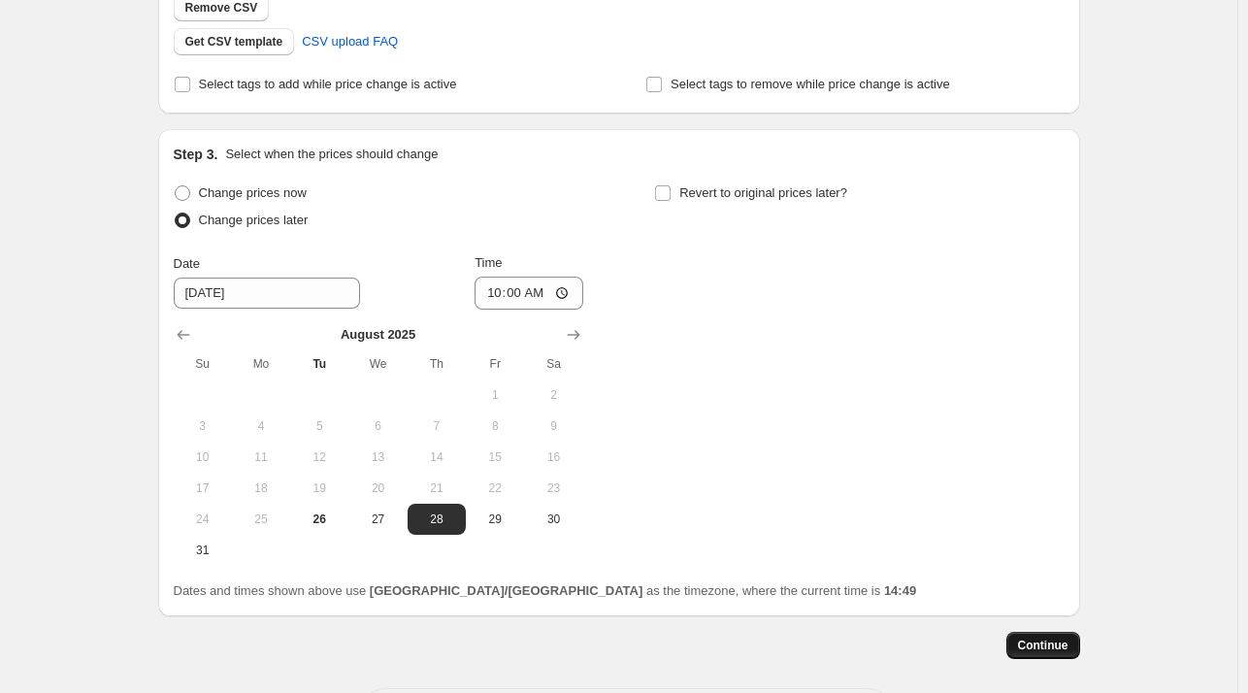
click at [1038, 650] on span "Continue" at bounding box center [1043, 646] width 50 height 16
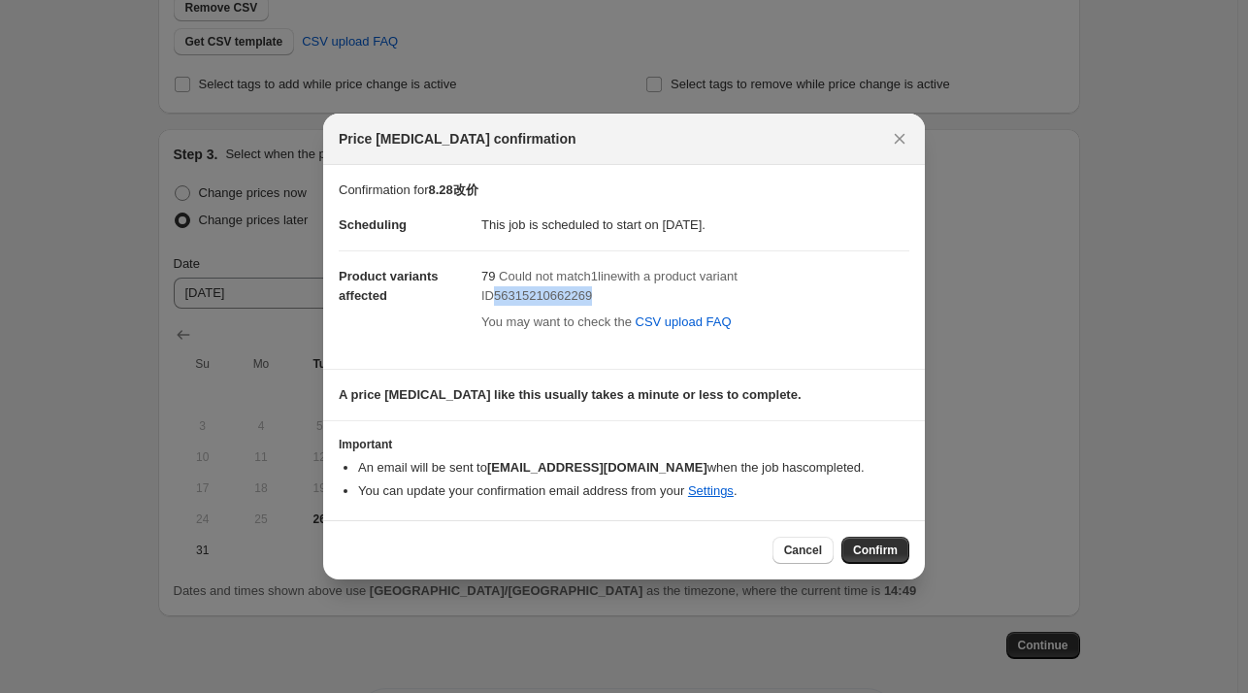
drag, startPoint x: 494, startPoint y: 297, endPoint x: 627, endPoint y: 296, distance: 132.9
click at [627, 296] on div "ID56315210662269" at bounding box center [695, 295] width 428 height 19
copy span "56315210662269"
click at [792, 545] on span "Cancel" at bounding box center [803, 550] width 38 height 16
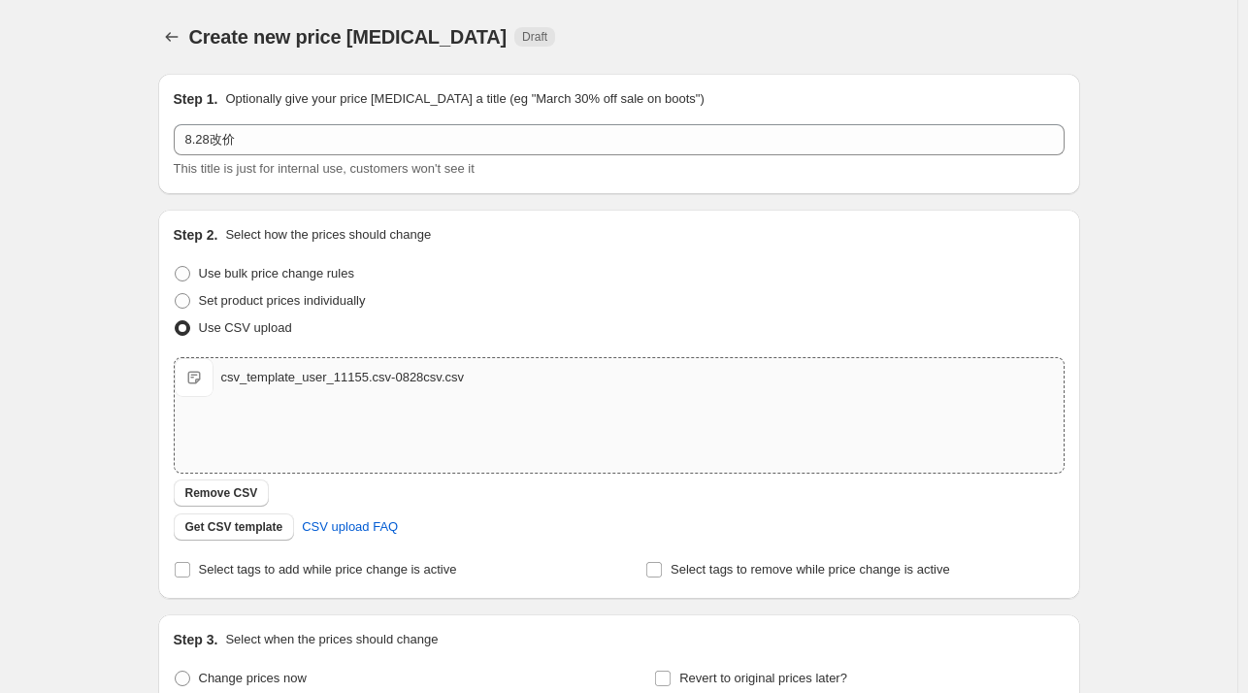
click at [344, 403] on div "csv_template_user_11155.csv-0828csv.csv csv_template_user_11155.csv-0828csv.csv" at bounding box center [619, 415] width 889 height 115
type input "C:\fakepath\csv_template_user_11155.csv-0828csv.csv"
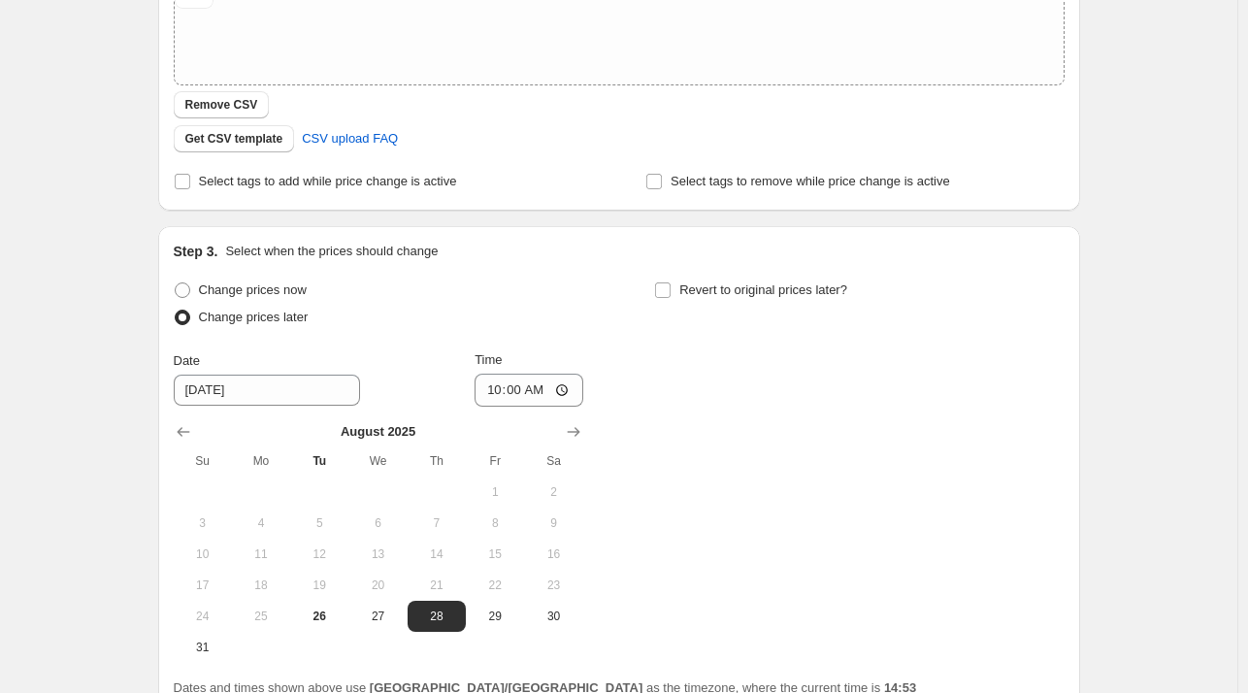
scroll to position [570, 0]
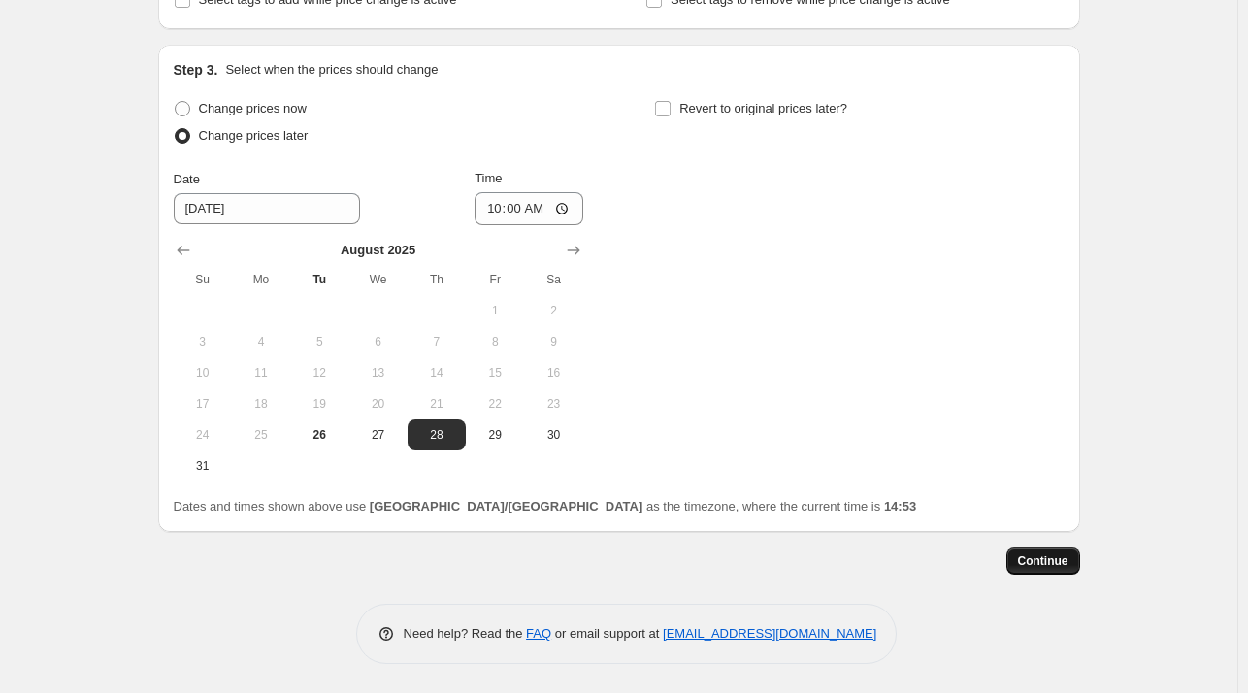
click at [1075, 560] on button "Continue" at bounding box center [1043, 560] width 74 height 27
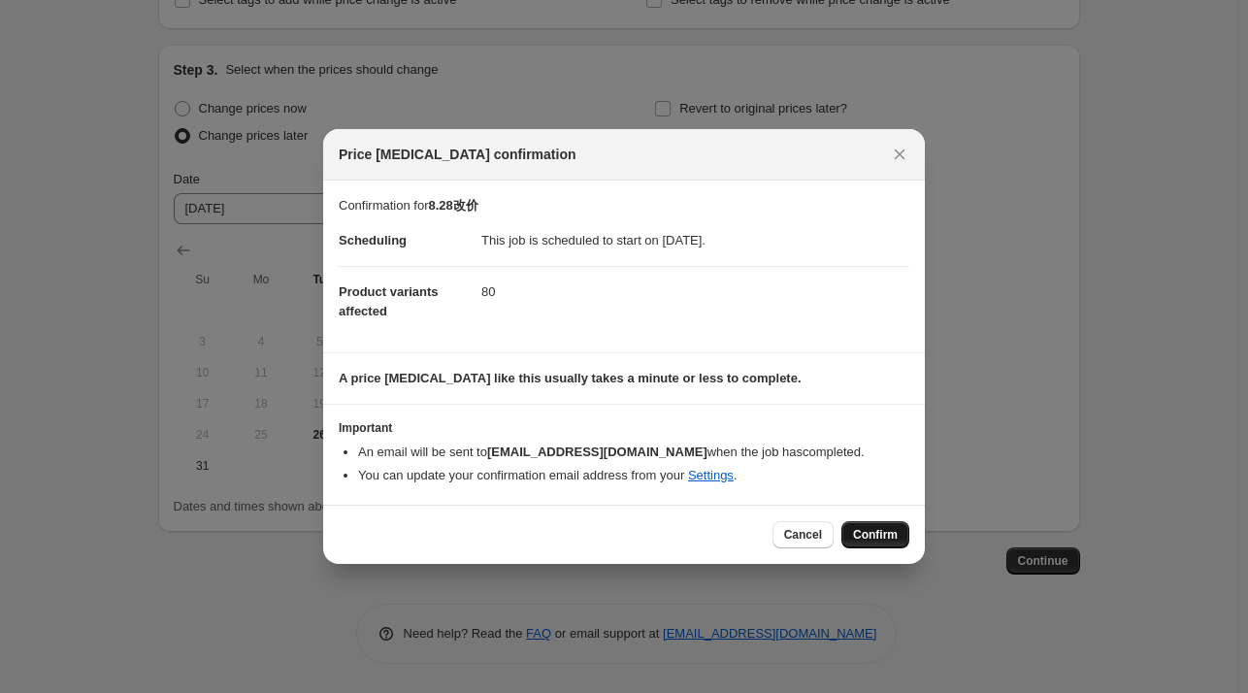
click at [880, 533] on span "Confirm" at bounding box center [875, 535] width 45 height 16
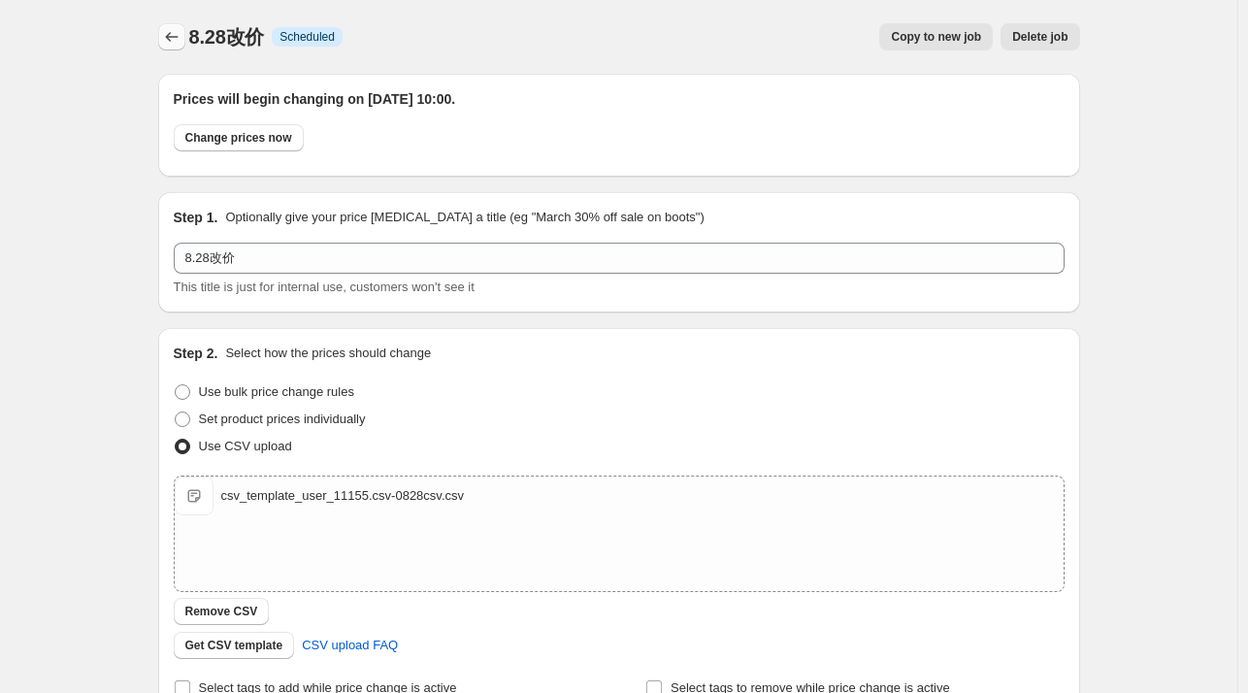
click at [171, 42] on icon "Price change jobs" at bounding box center [171, 36] width 19 height 19
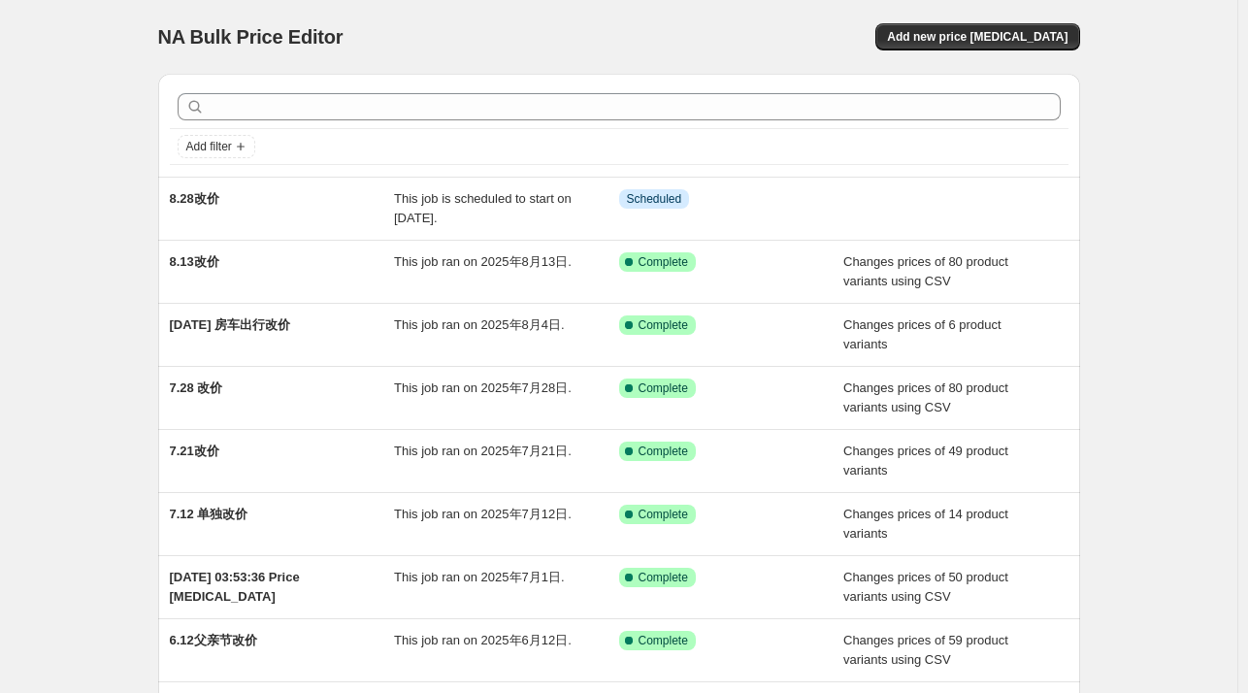
click at [120, 442] on div "NA Bulk Price Editor. This page is ready NA Bulk Price Editor Add new price cha…" at bounding box center [618, 499] width 1237 height 999
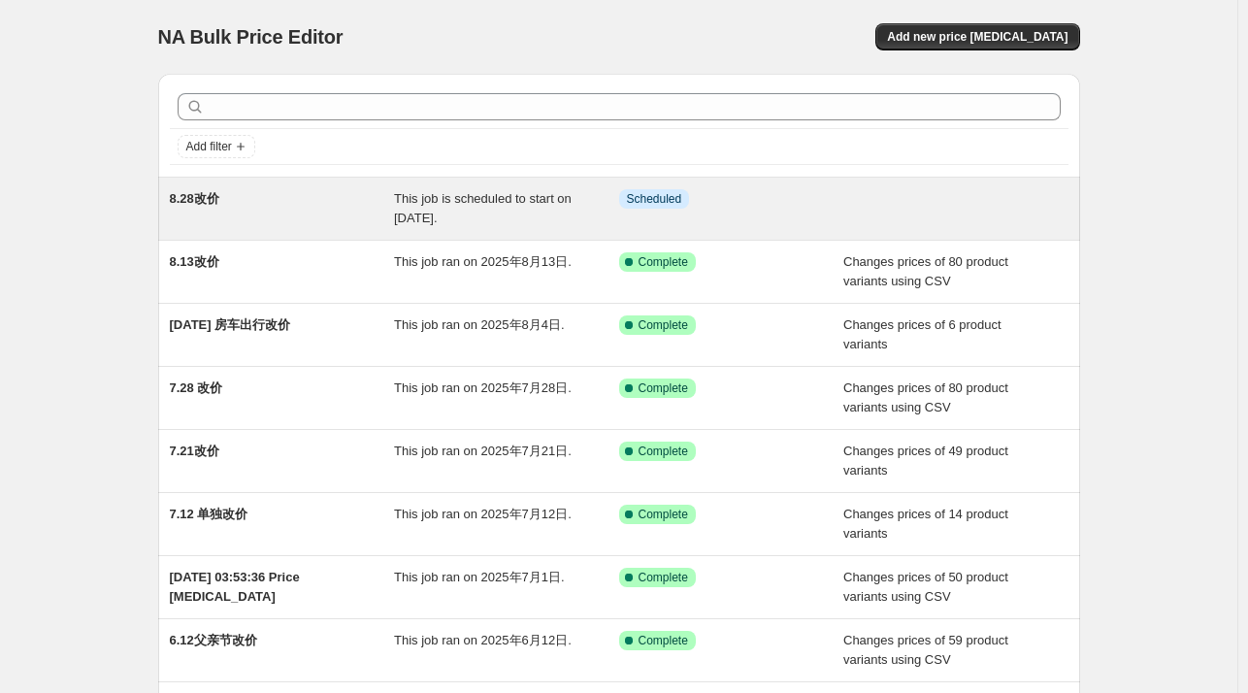
click at [521, 197] on span "This job is scheduled to start on 2025年8月28日." at bounding box center [483, 208] width 178 height 34
